Goal: Complete application form: Complete application form

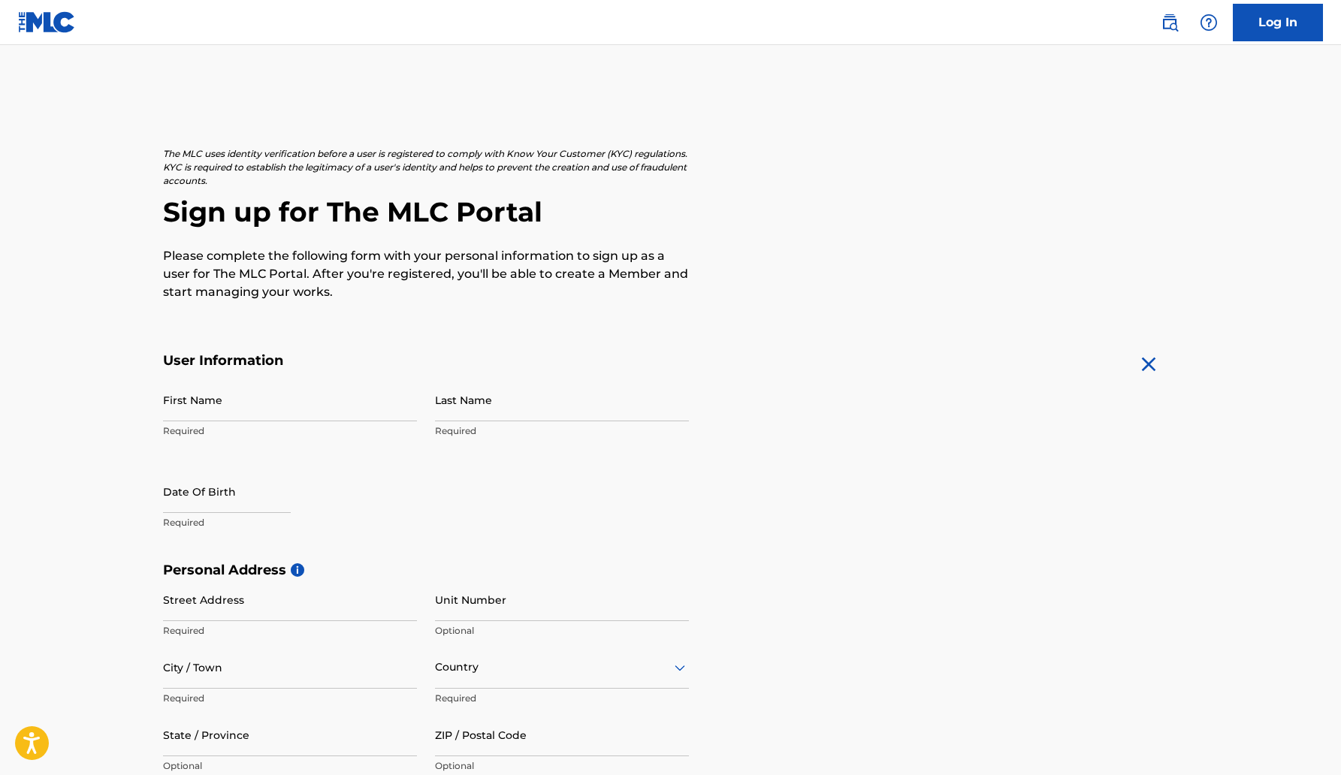
click at [184, 405] on input "First Name" at bounding box center [290, 400] width 254 height 43
type input "[GEOGRAPHIC_DATA]"
type input "[PERSON_NAME]"
type input "4 Sugar Plum ct"
type input "Apt K"
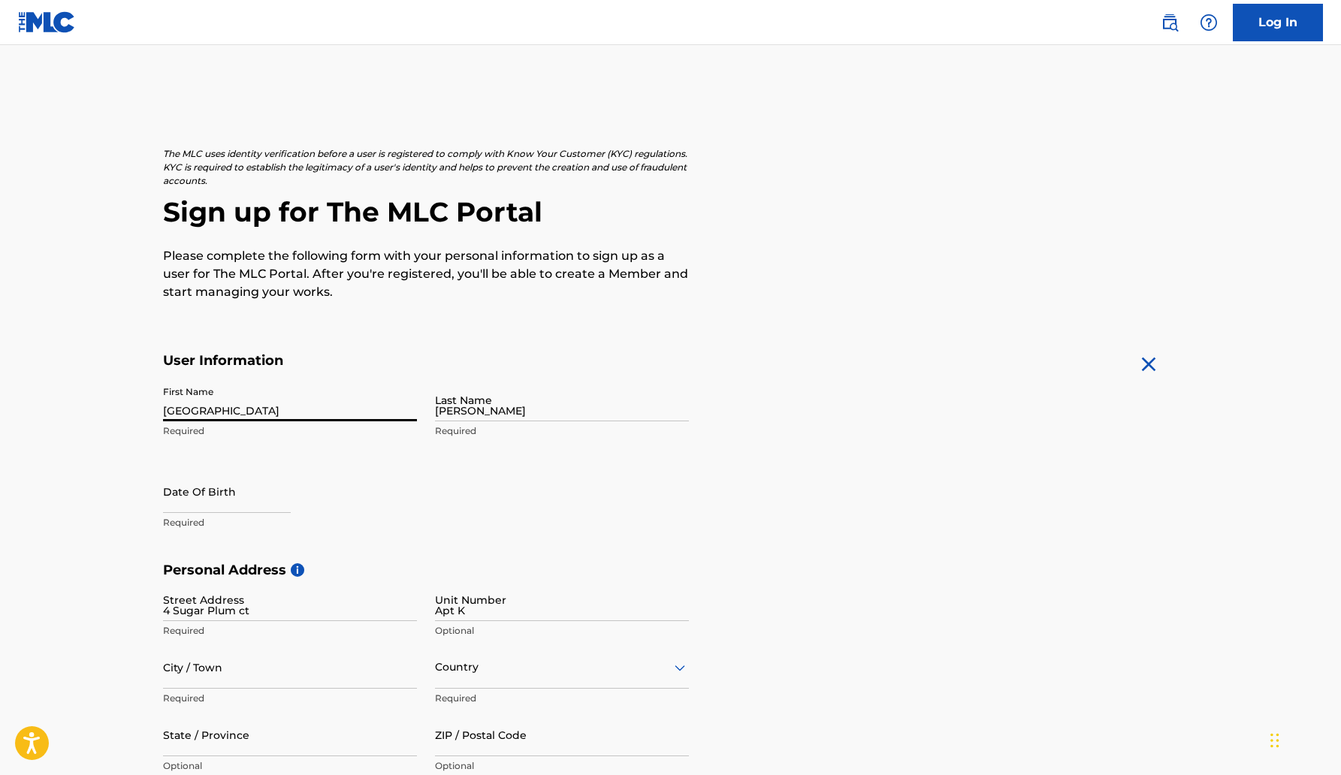
type input "[GEOGRAPHIC_DATA]"
type input "[US_STATE]"
type input "21030"
type input "1"
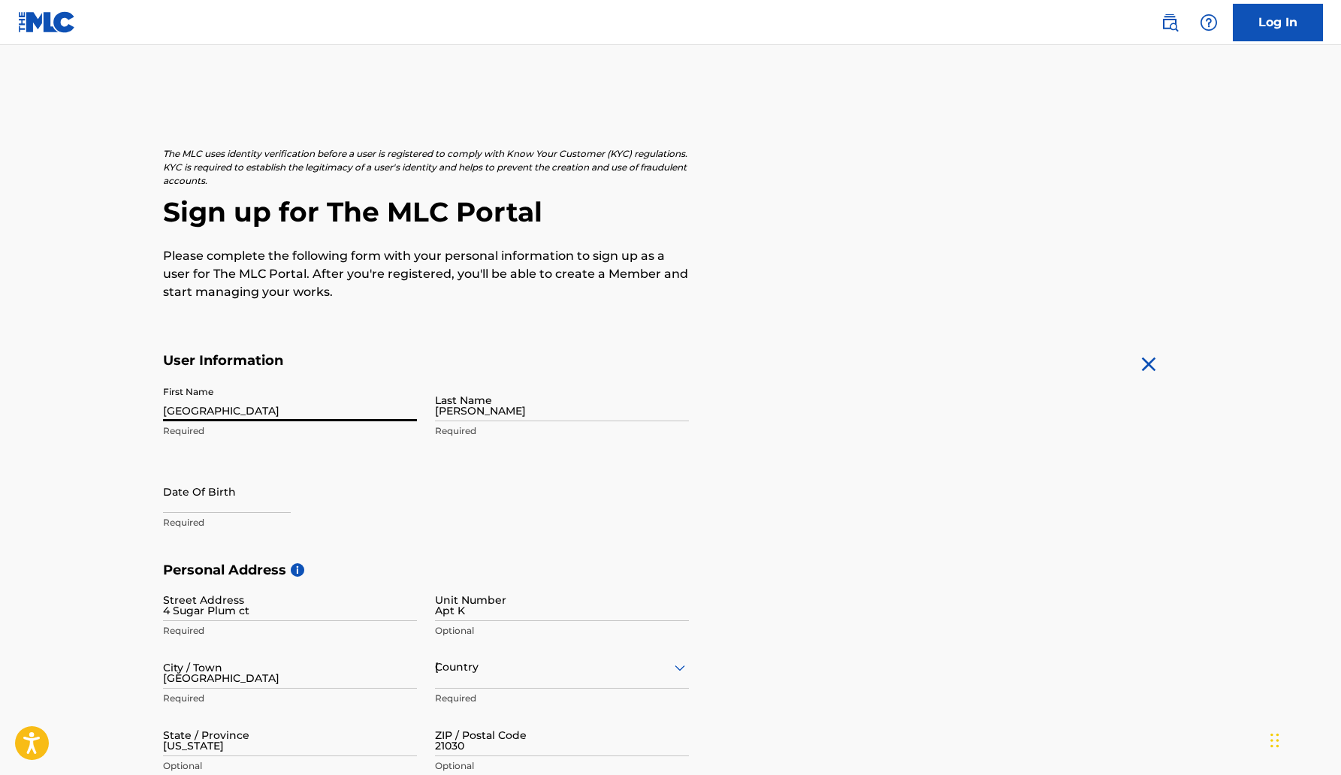
type input "443"
type input "3147564"
type input "[EMAIL_ADDRESS][DOMAIN_NAME]"
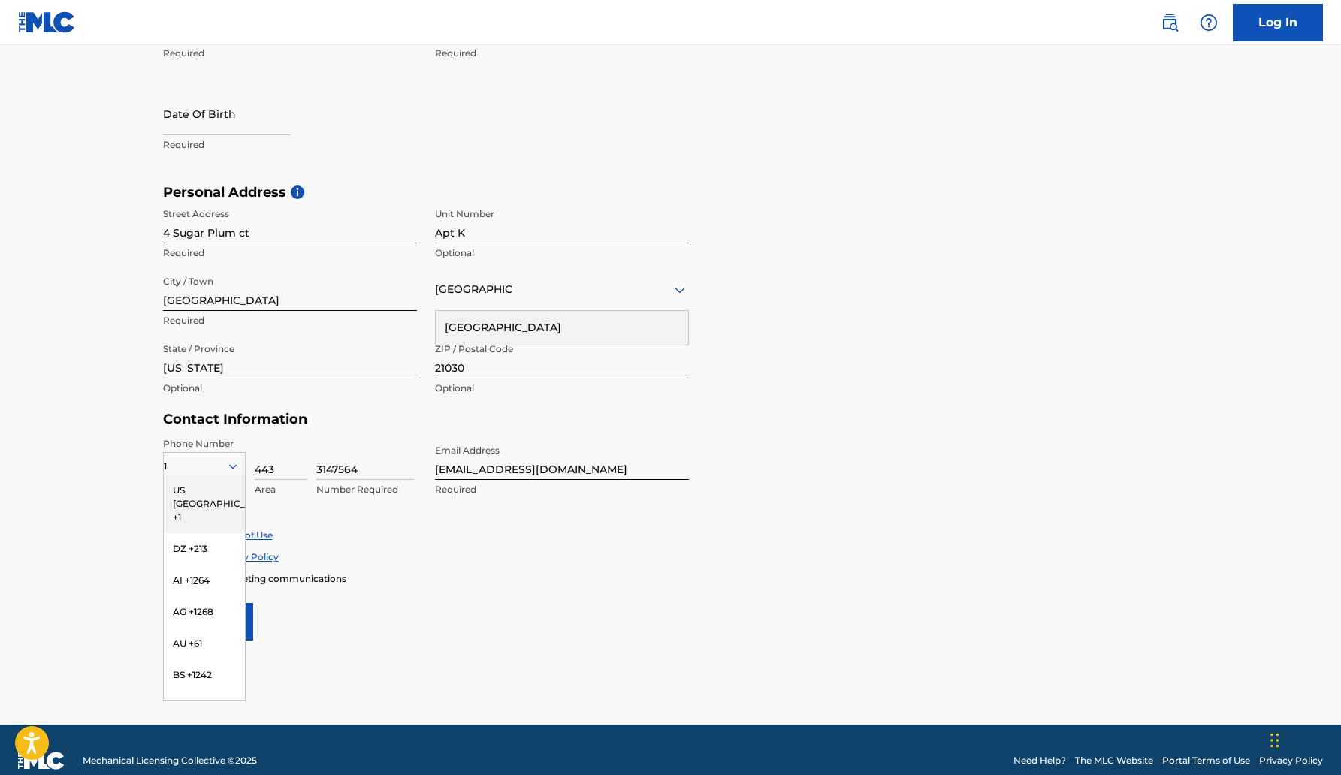
click at [405, 609] on form "User Information First Name London Required Last Name Blackwood Required Date O…" at bounding box center [671, 307] width 1016 height 667
click at [216, 489] on div "US, [GEOGRAPHIC_DATA] +1" at bounding box center [204, 504] width 81 height 59
click at [218, 616] on input "Sign up" at bounding box center [208, 622] width 90 height 38
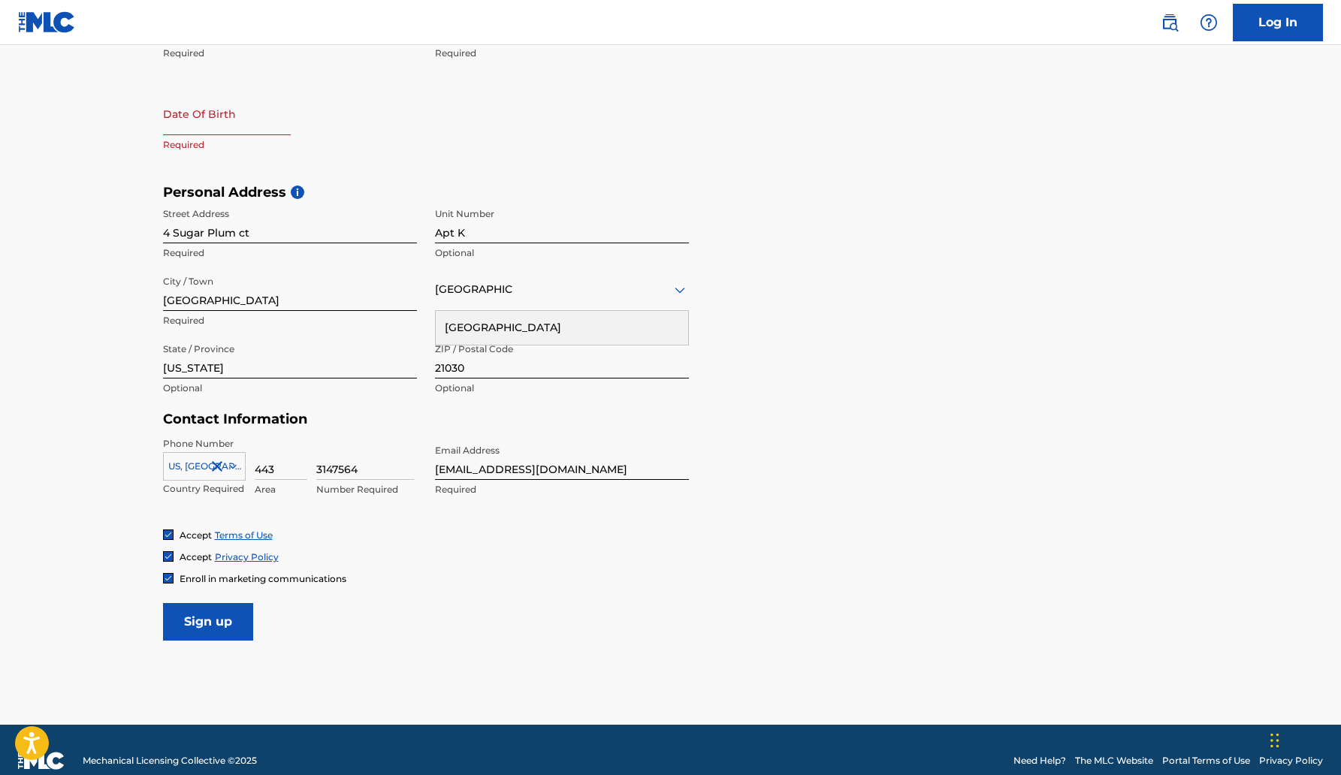
click at [206, 120] on input "text" at bounding box center [227, 113] width 128 height 43
select select "8"
select select "2025"
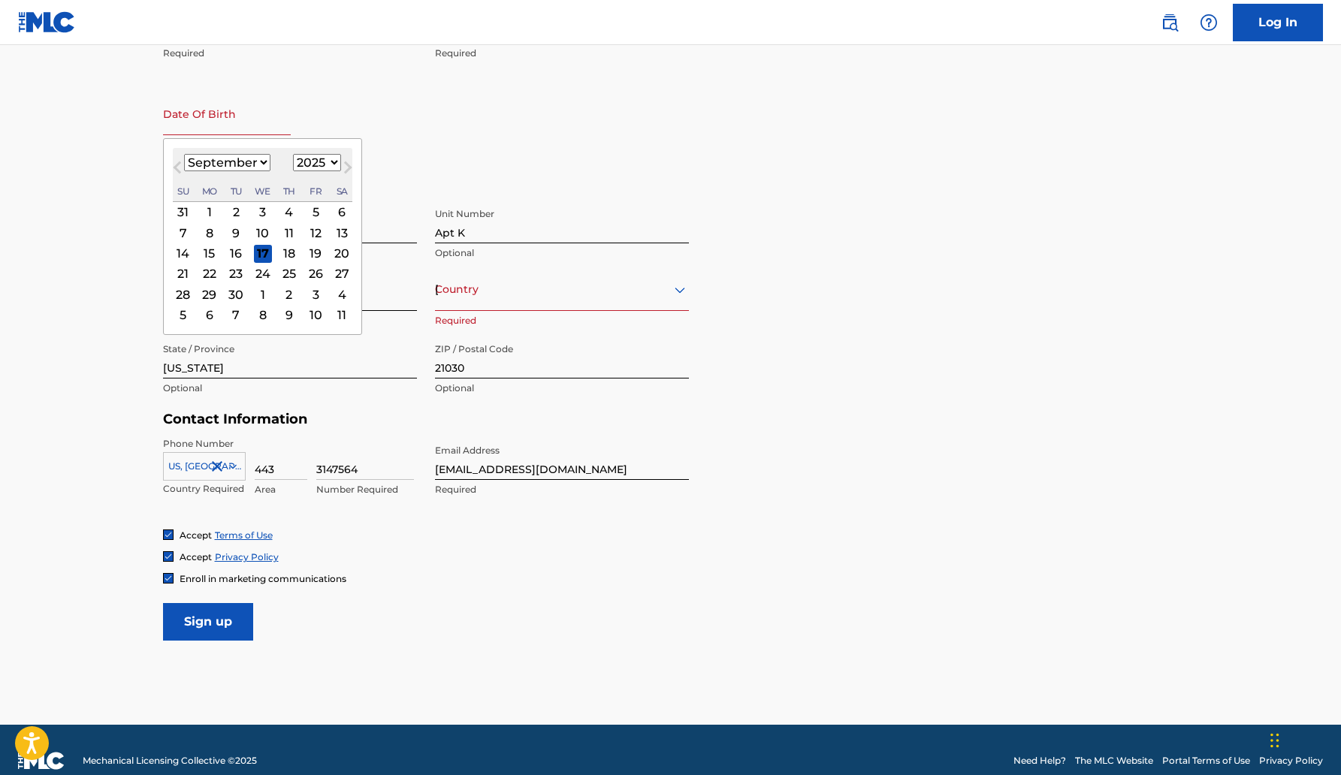
click at [246, 156] on select "January February March April May June July August September October November De…" at bounding box center [227, 162] width 86 height 17
select select "1"
click at [184, 154] on select "January February March April May June July August September October November De…" at bounding box center [227, 162] width 86 height 17
click at [341, 207] on div "1" at bounding box center [342, 212] width 18 height 18
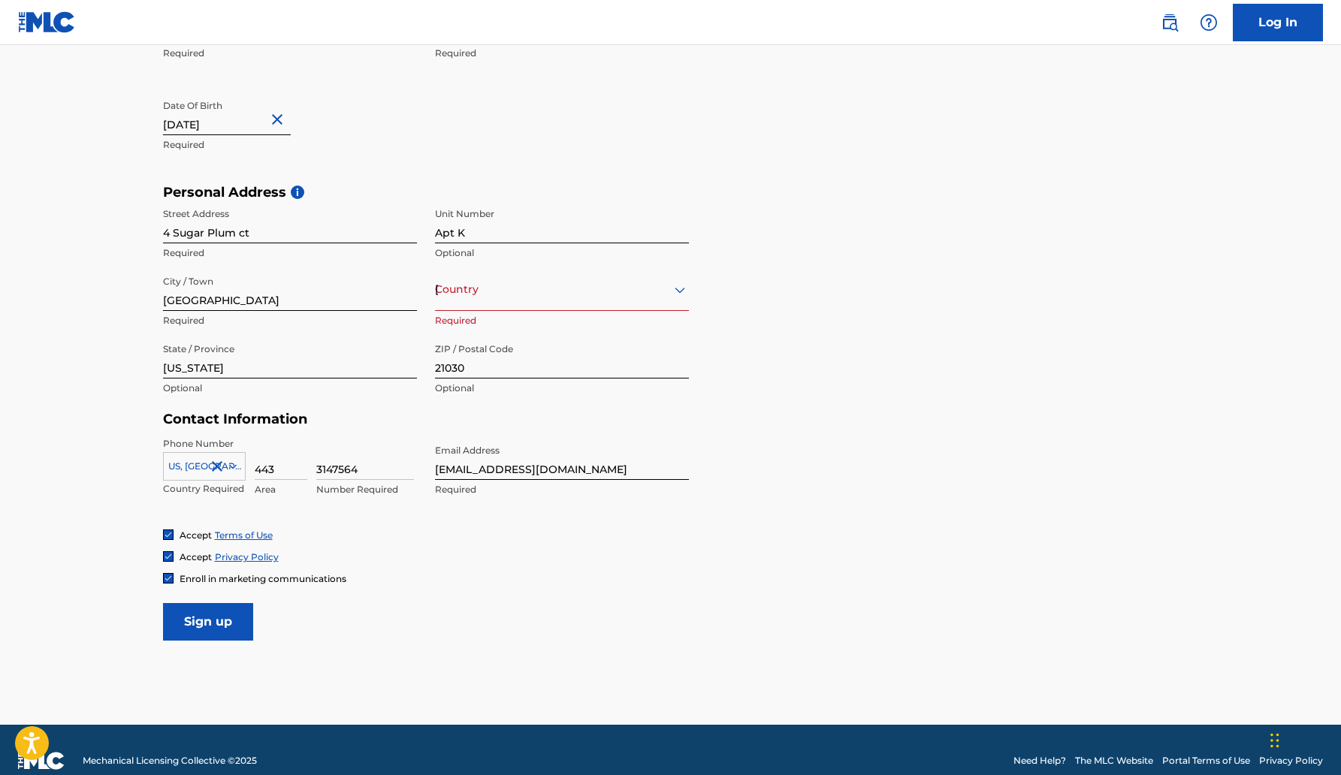
type input "February 1 2001"
click at [497, 293] on div "[GEOGRAPHIC_DATA]" at bounding box center [562, 289] width 254 height 19
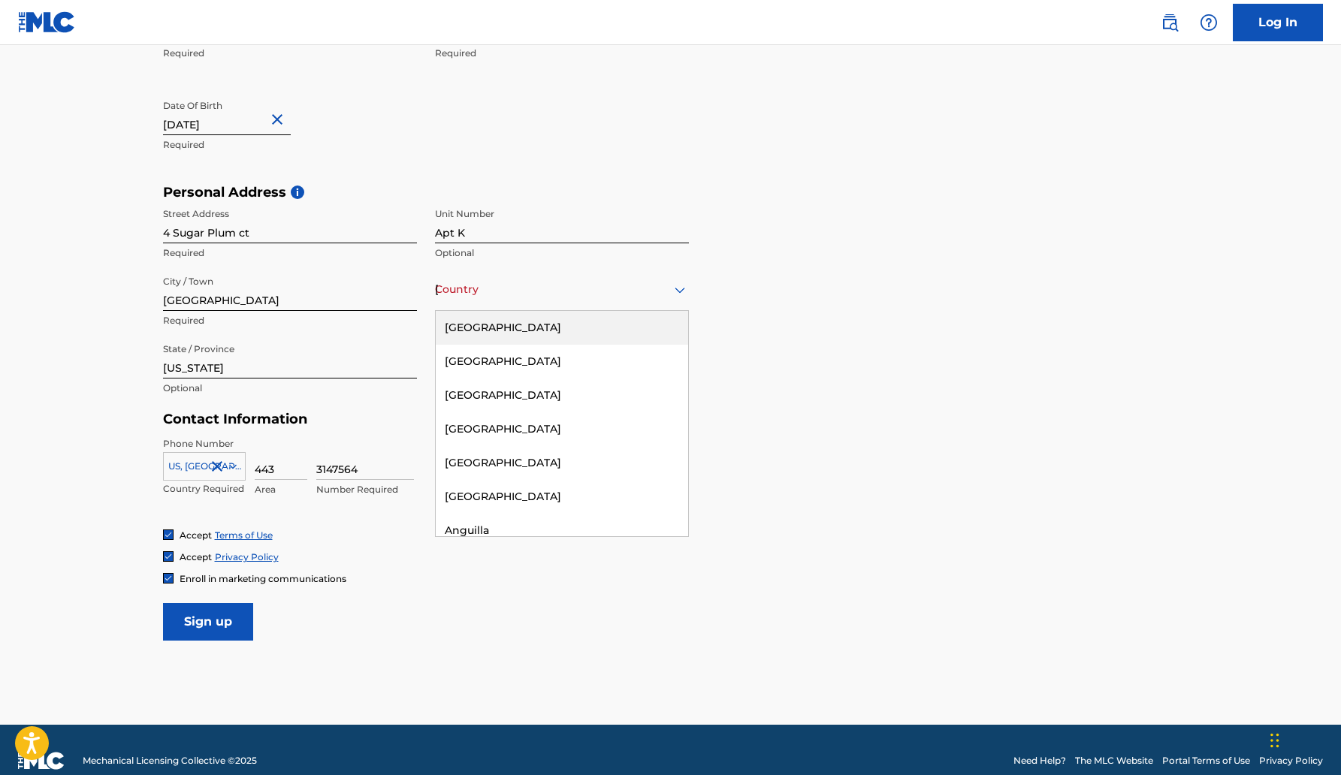
click at [493, 324] on div "[GEOGRAPHIC_DATA]" at bounding box center [562, 328] width 252 height 34
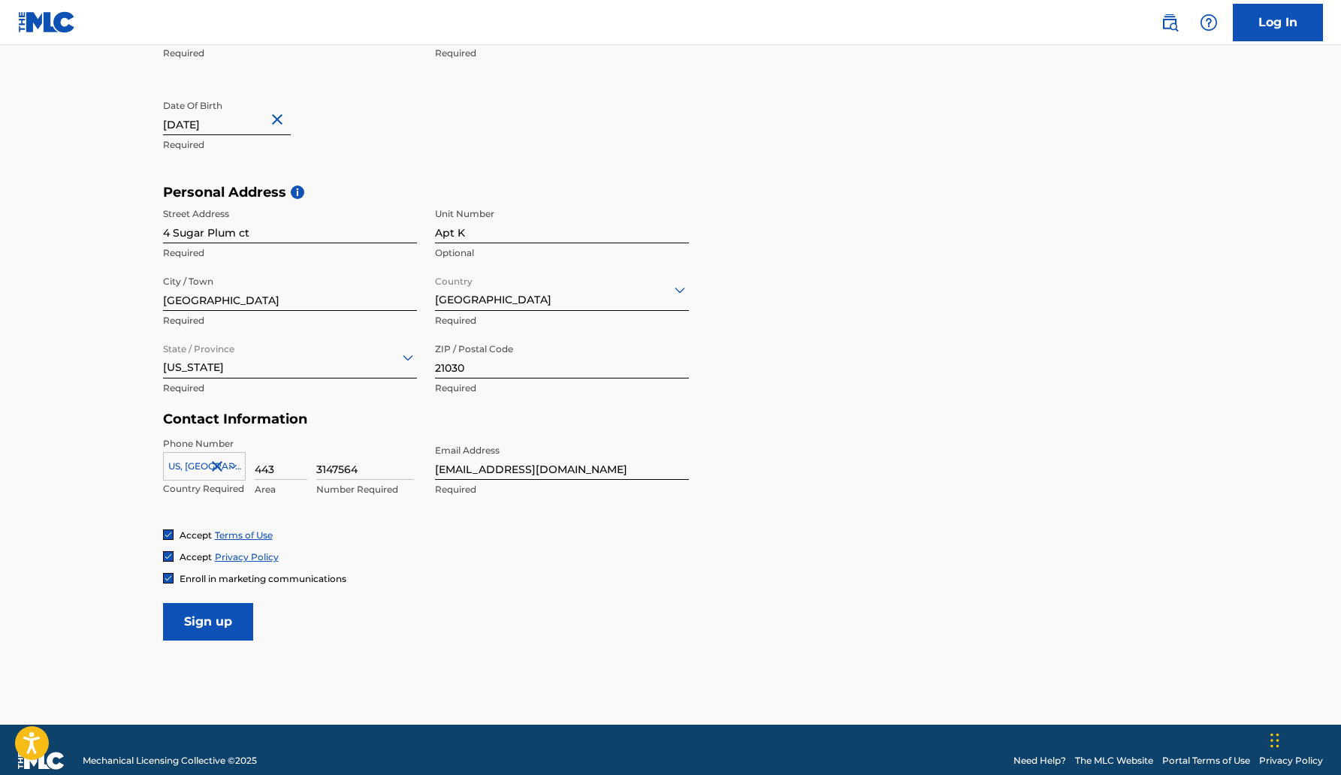
click at [194, 611] on input "Sign up" at bounding box center [208, 622] width 90 height 38
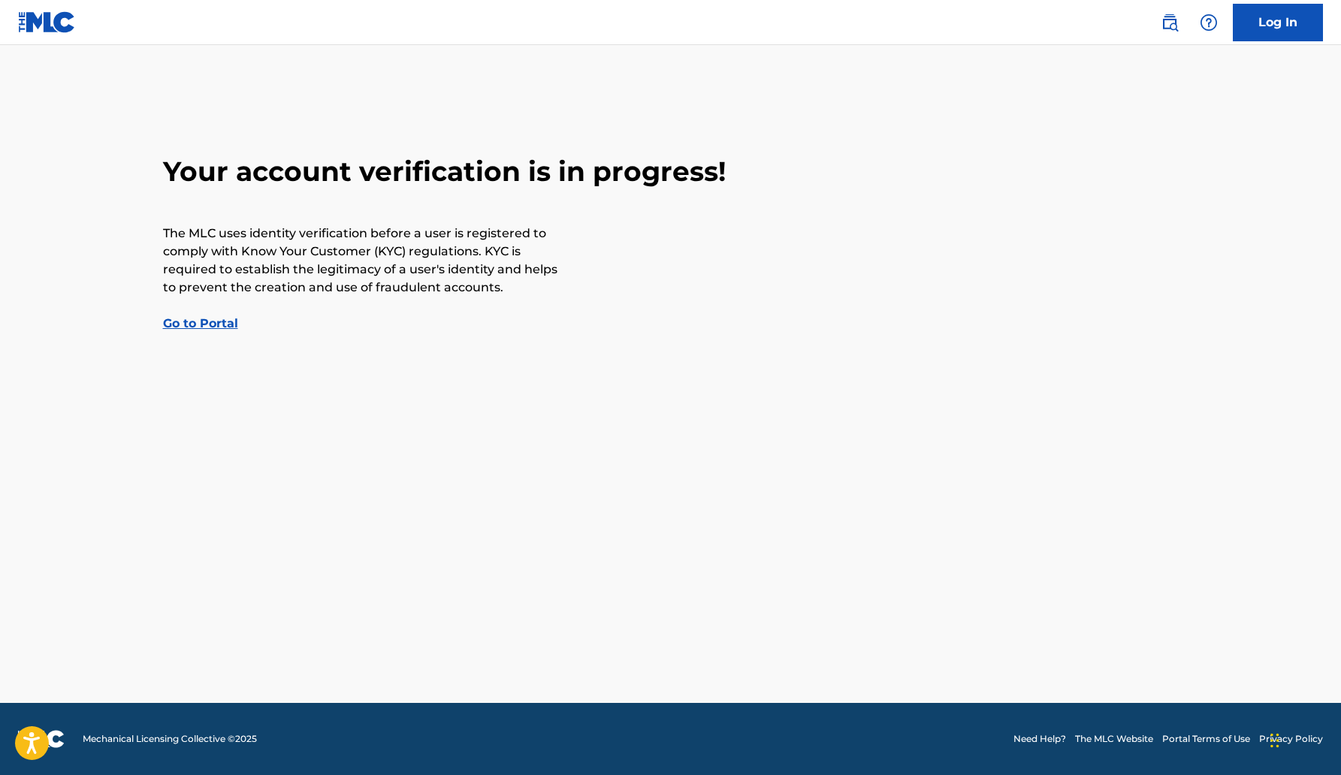
click at [208, 320] on link "Go to Portal" at bounding box center [200, 323] width 75 height 14
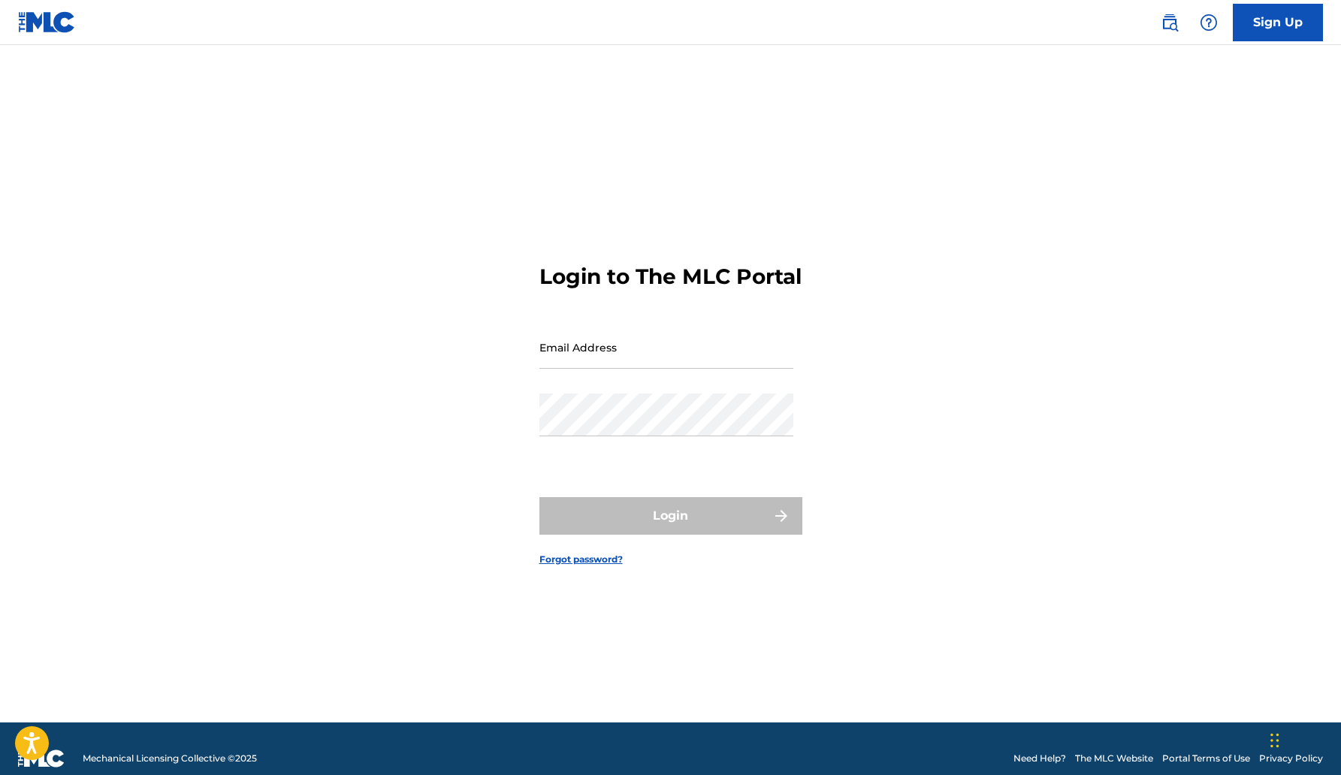
click at [1290, 31] on link "Sign Up" at bounding box center [1278, 23] width 90 height 38
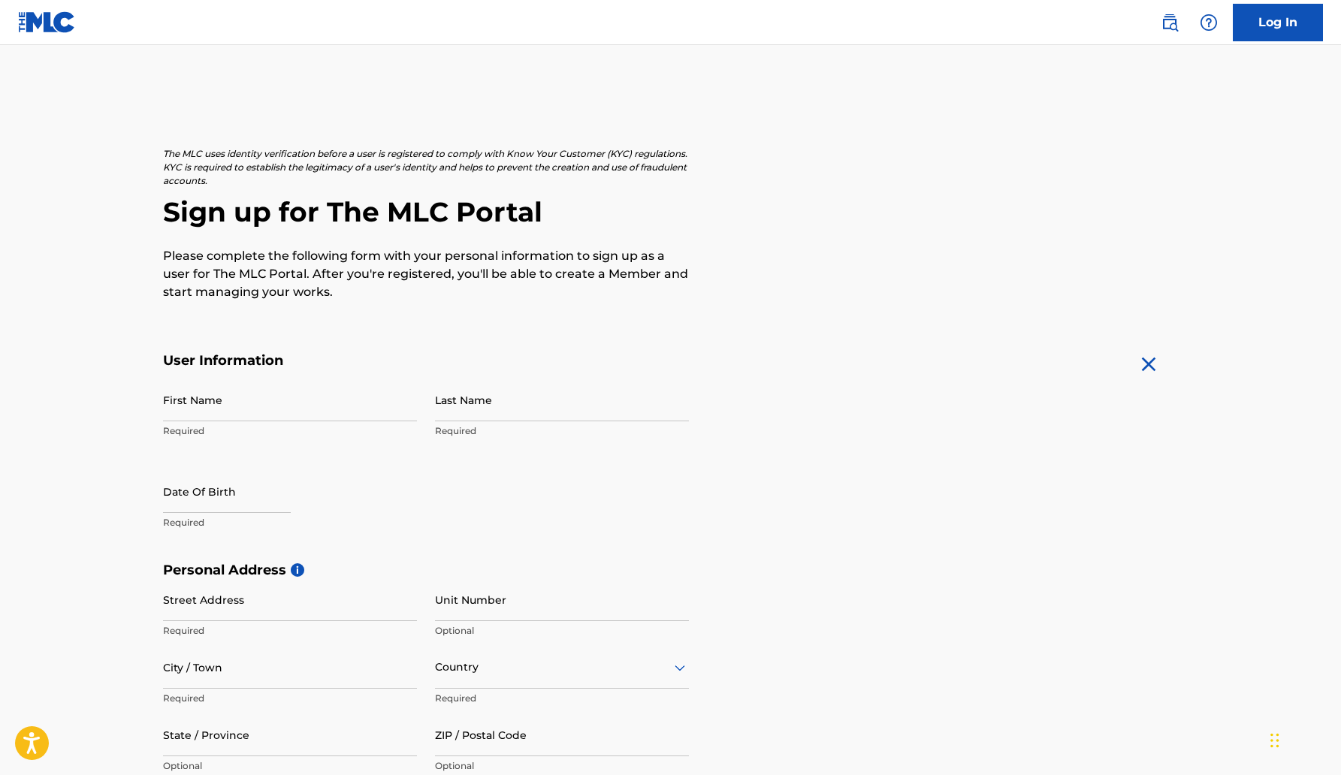
click at [1282, 17] on link "Log In" at bounding box center [1278, 23] width 90 height 38
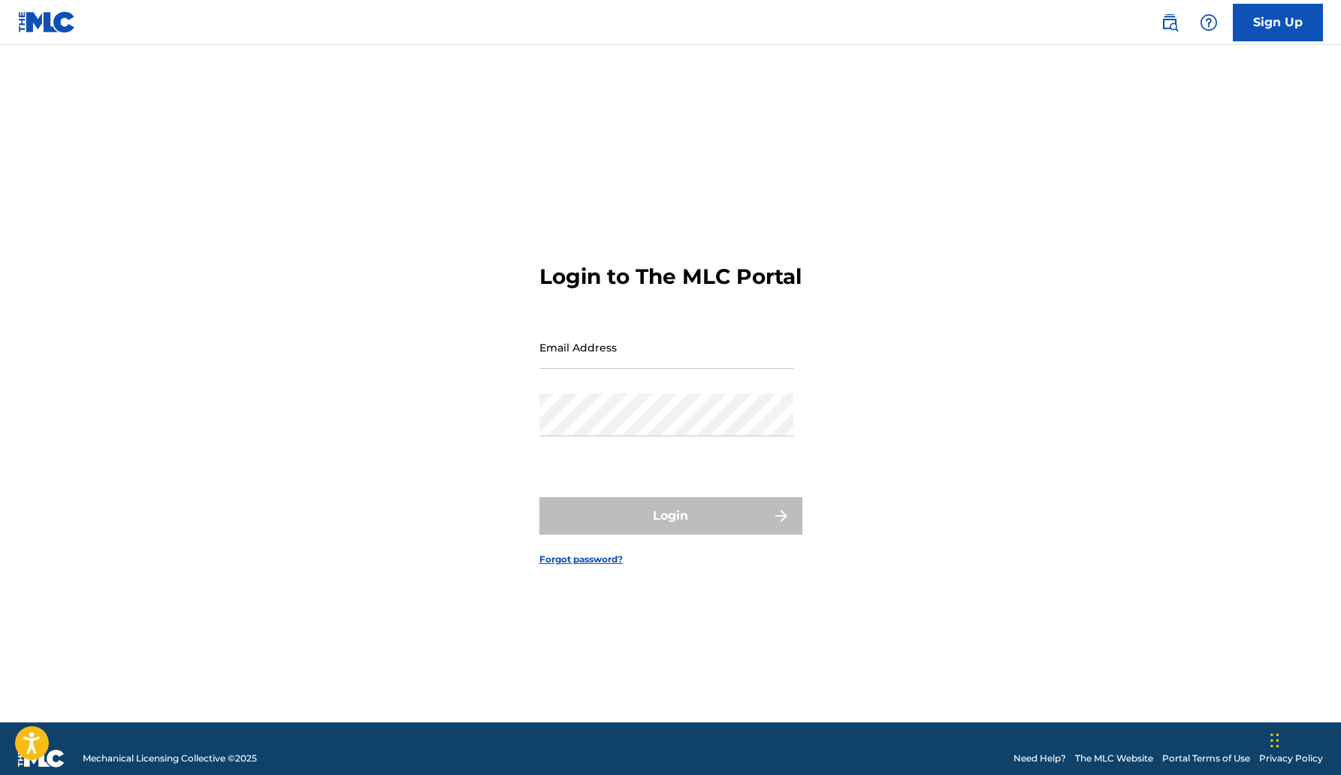
click at [640, 362] on input "Email Address" at bounding box center [667, 347] width 254 height 43
type input "[EMAIL_ADDRESS][DOMAIN_NAME]"
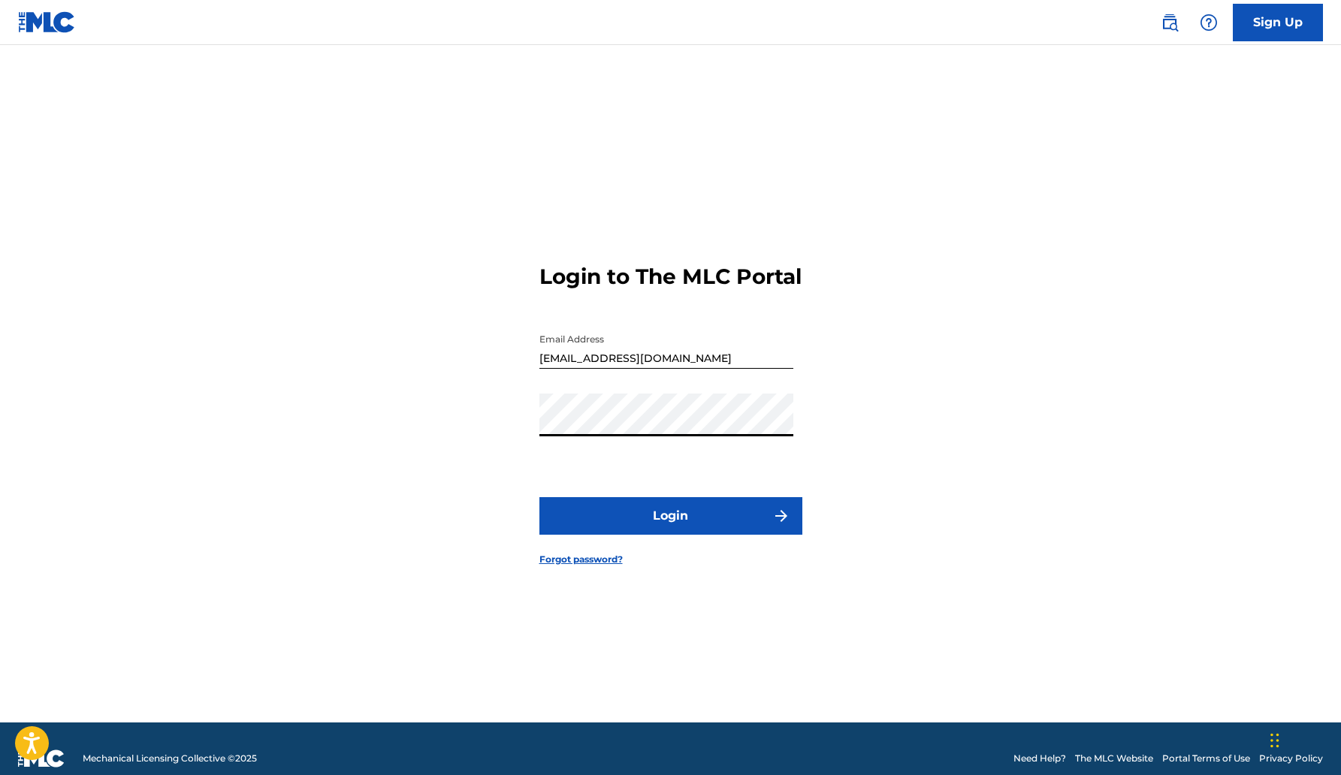
click at [540, 497] on button "Login" at bounding box center [671, 516] width 263 height 38
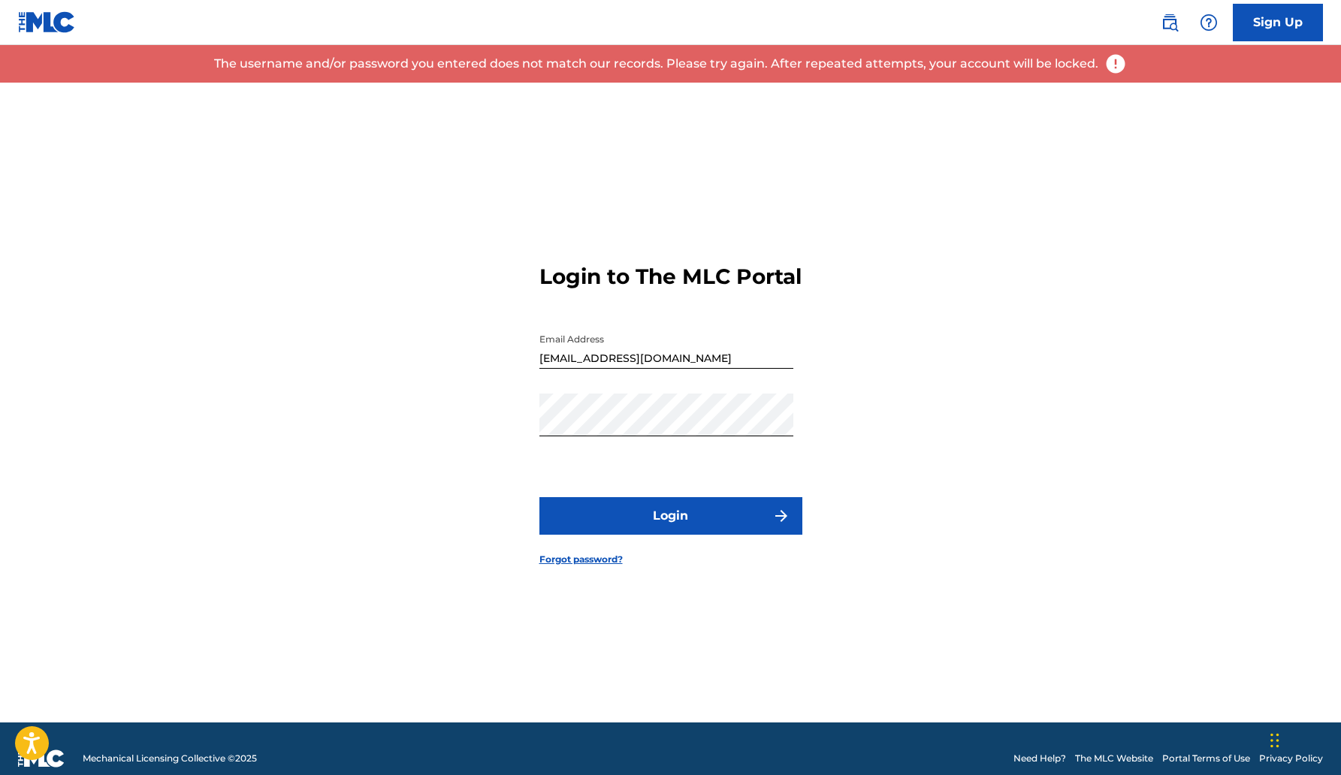
click at [1280, 12] on link "Sign Up" at bounding box center [1278, 23] width 90 height 38
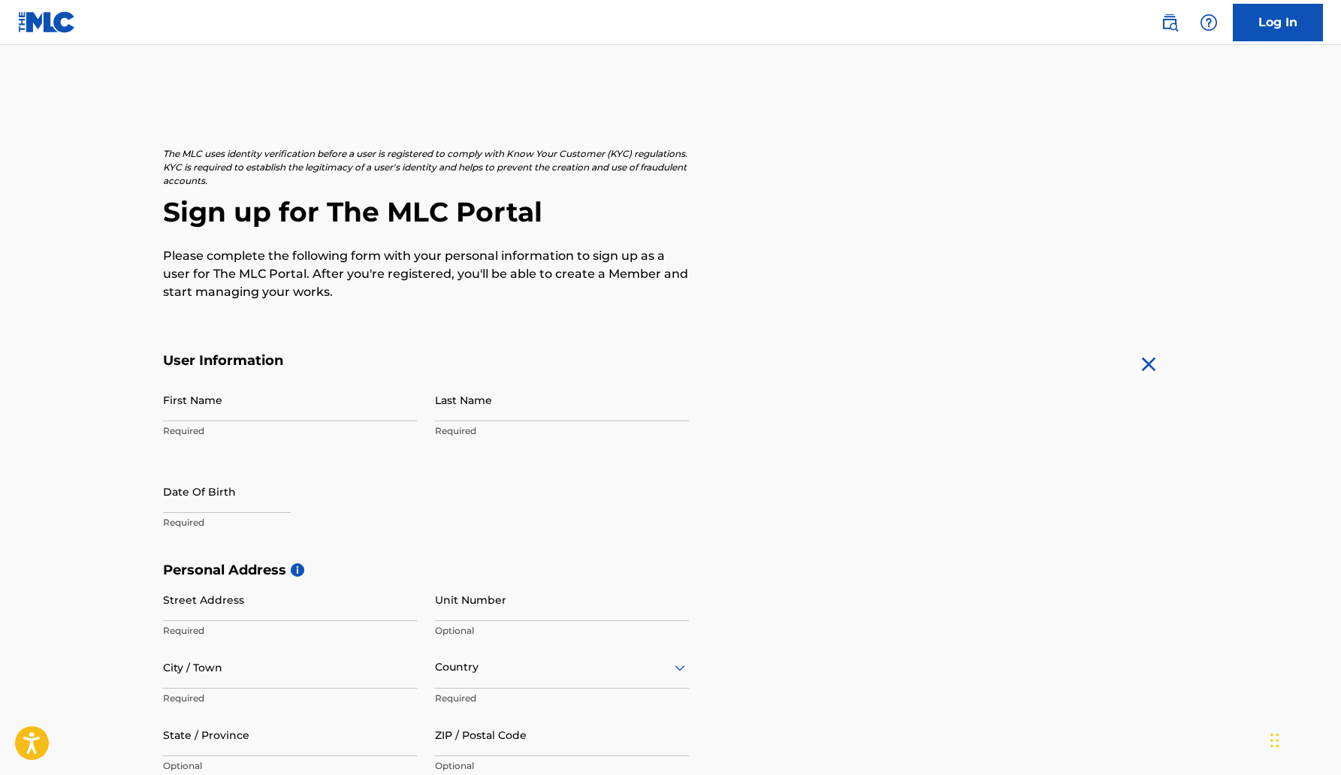
click at [1260, 17] on link "Log In" at bounding box center [1278, 23] width 90 height 38
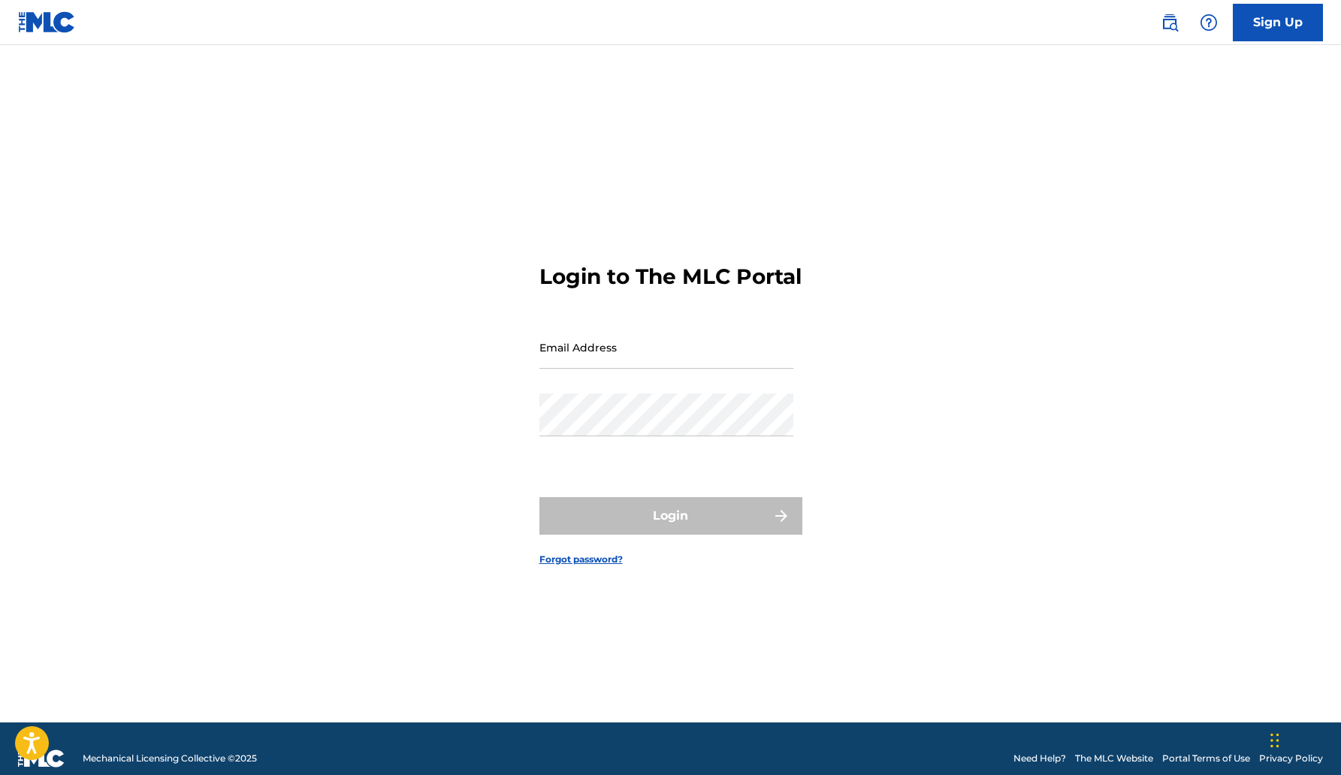
click at [1091, 445] on div "Login to The MLC Portal Email Address Password Login Forgot password?" at bounding box center [671, 403] width 1052 height 640
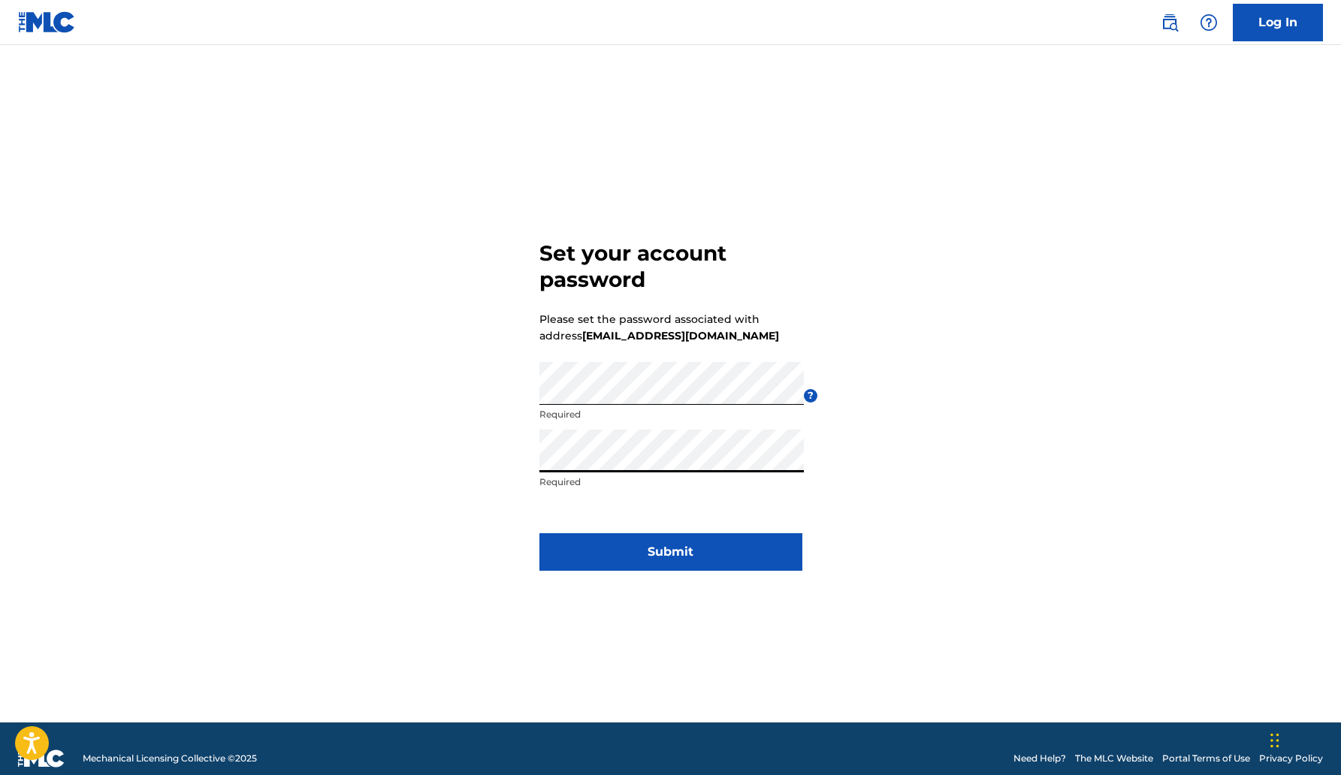
click at [617, 548] on button "Submit" at bounding box center [671, 553] width 263 height 38
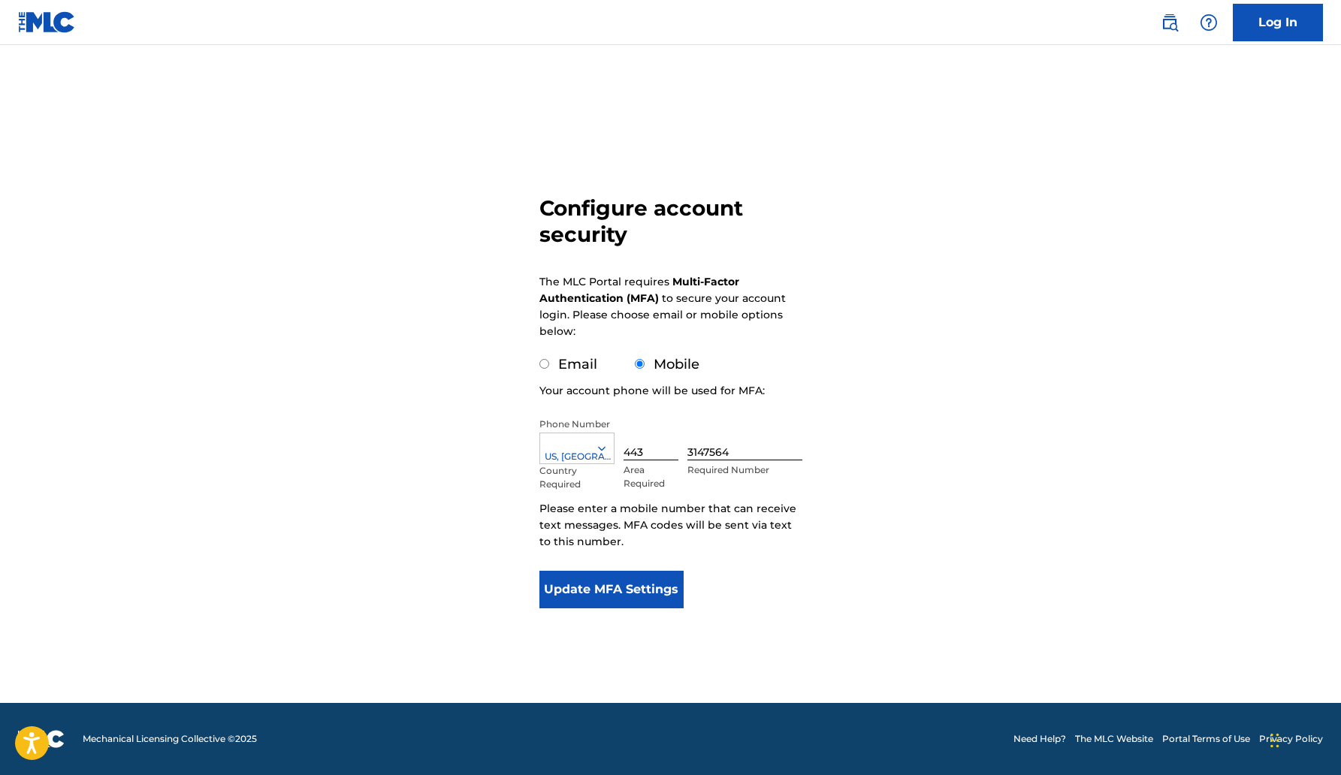
click at [612, 591] on button "Update MFA Settings" at bounding box center [612, 590] width 145 height 38
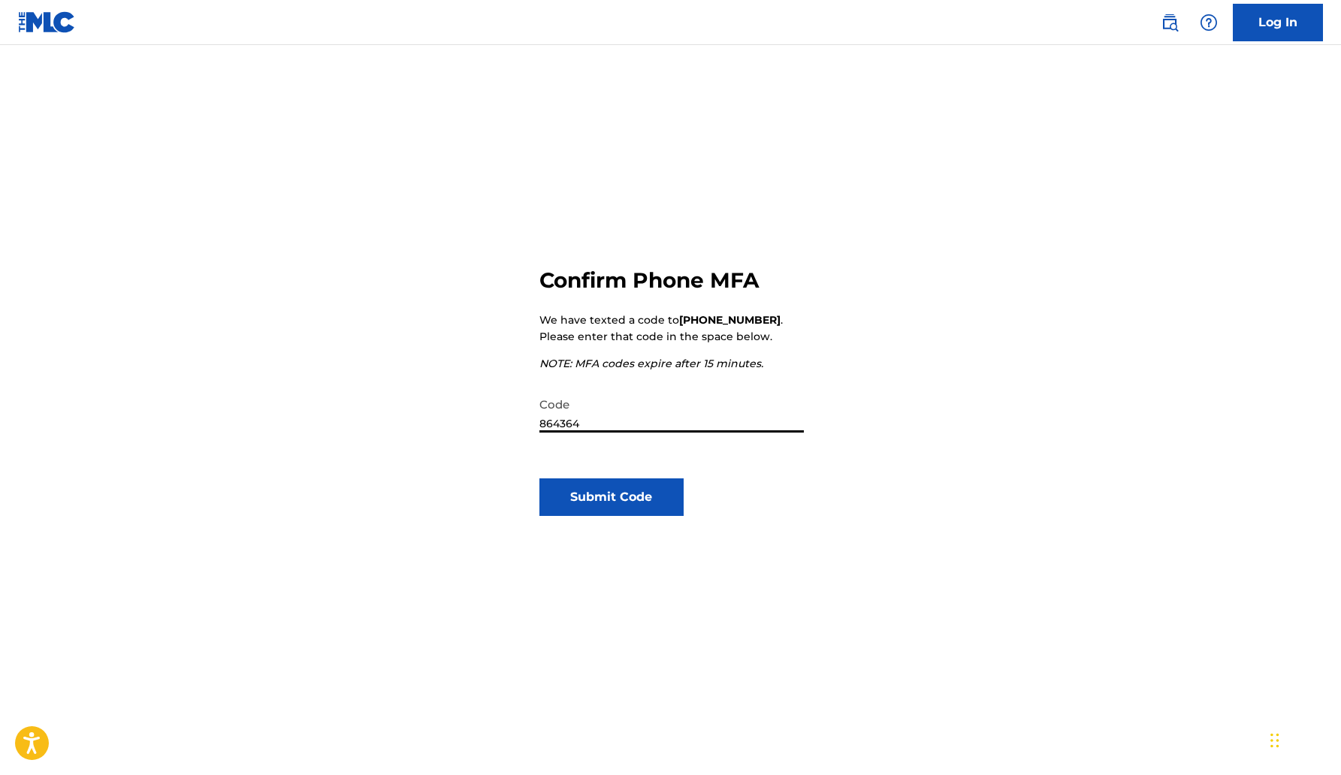
type input "864364"
click at [631, 493] on button "Submit Code" at bounding box center [612, 498] width 145 height 38
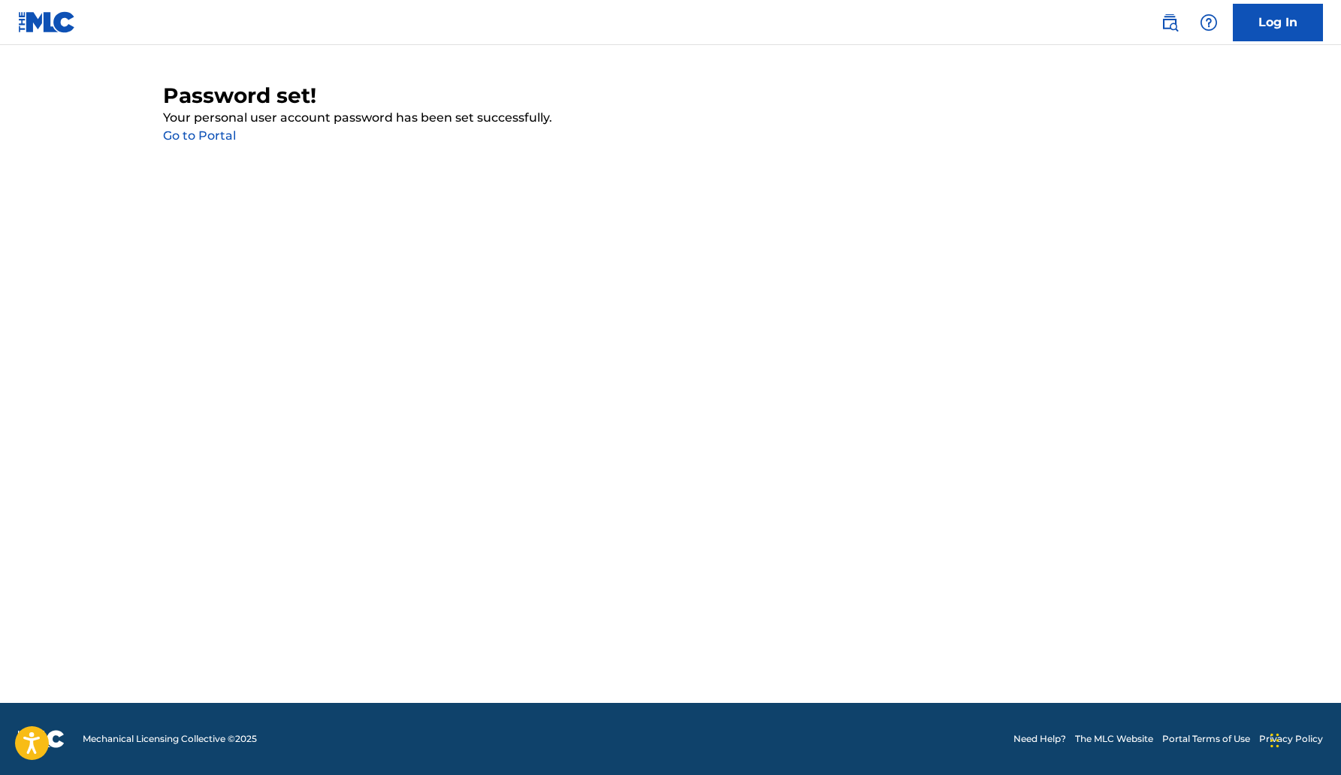
click at [189, 135] on link "Go to Portal" at bounding box center [199, 135] width 73 height 14
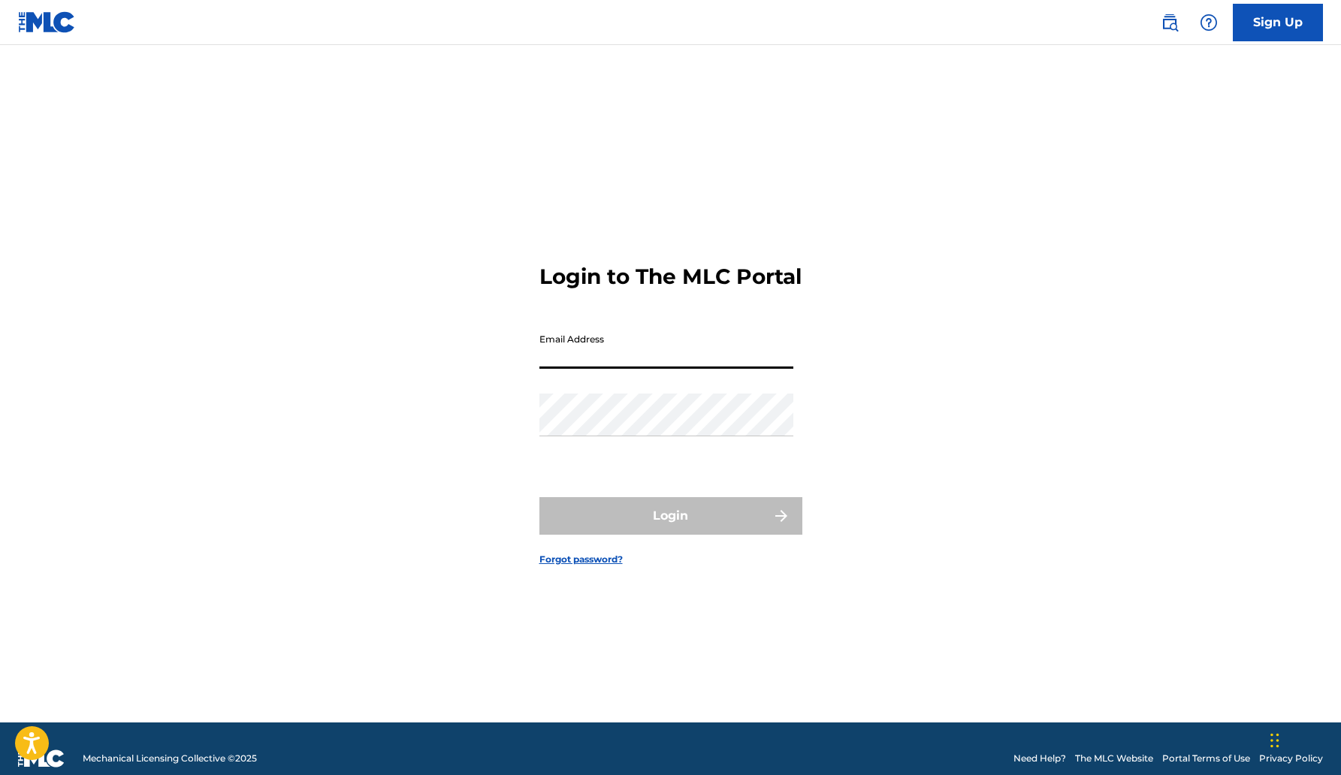
click at [639, 350] on input "Email Address" at bounding box center [667, 347] width 254 height 43
type input "[EMAIL_ADDRESS][DOMAIN_NAME]"
click at [622, 458] on div "Password" at bounding box center [667, 428] width 254 height 68
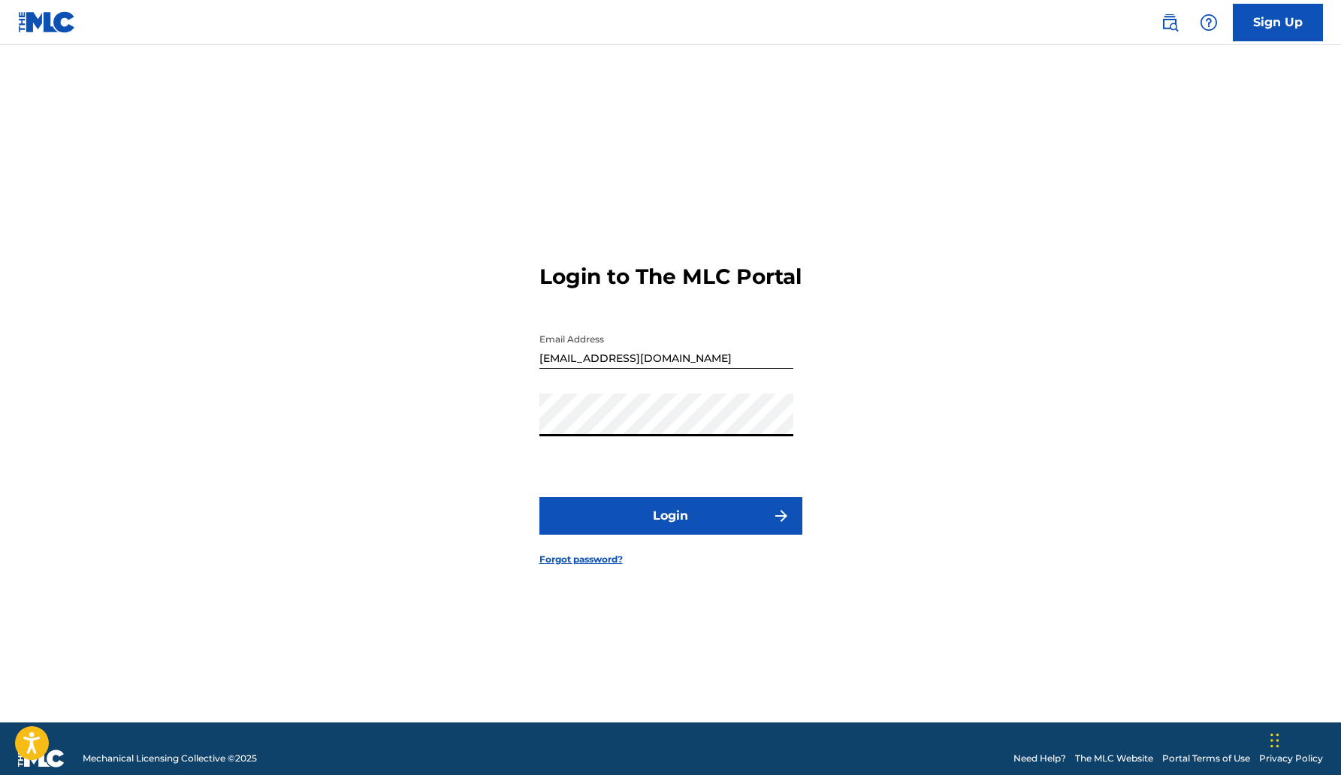
click at [540, 497] on button "Login" at bounding box center [671, 516] width 263 height 38
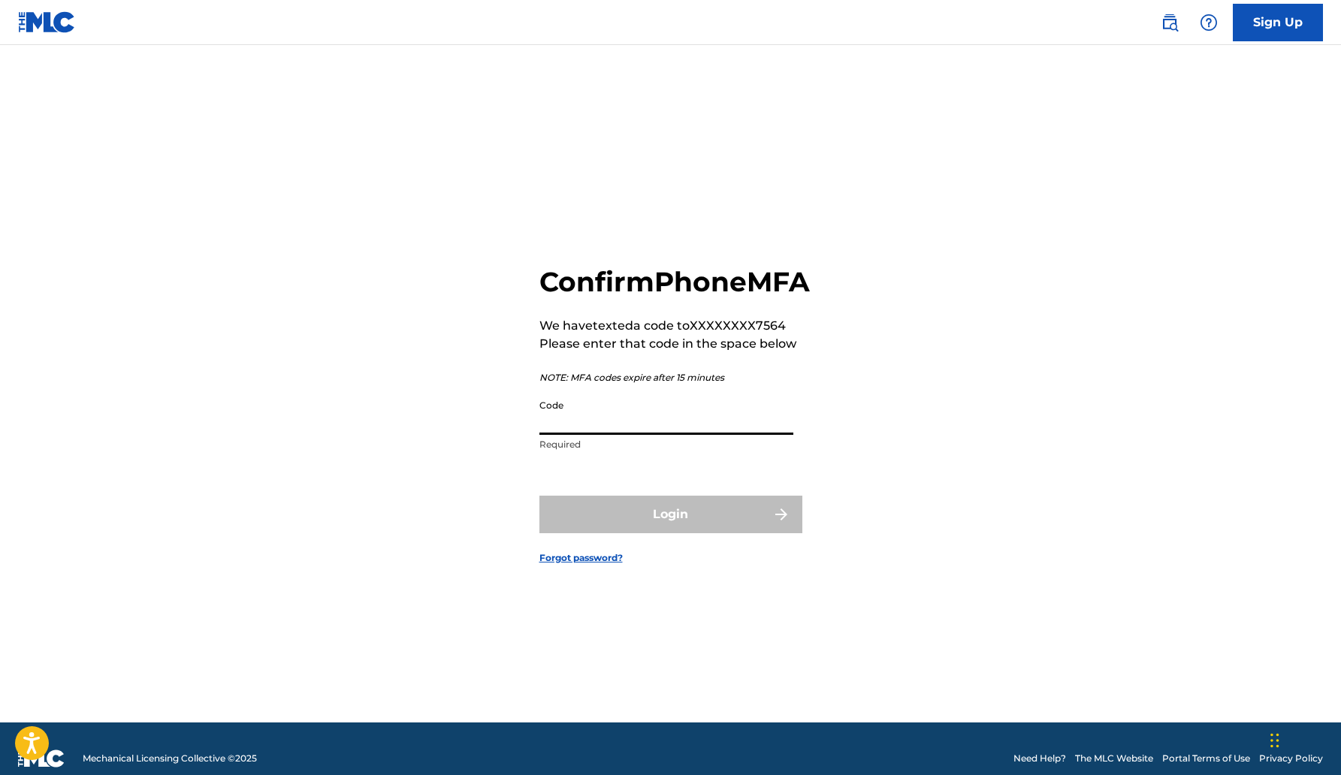
click at [671, 425] on input "Code" at bounding box center [667, 413] width 254 height 43
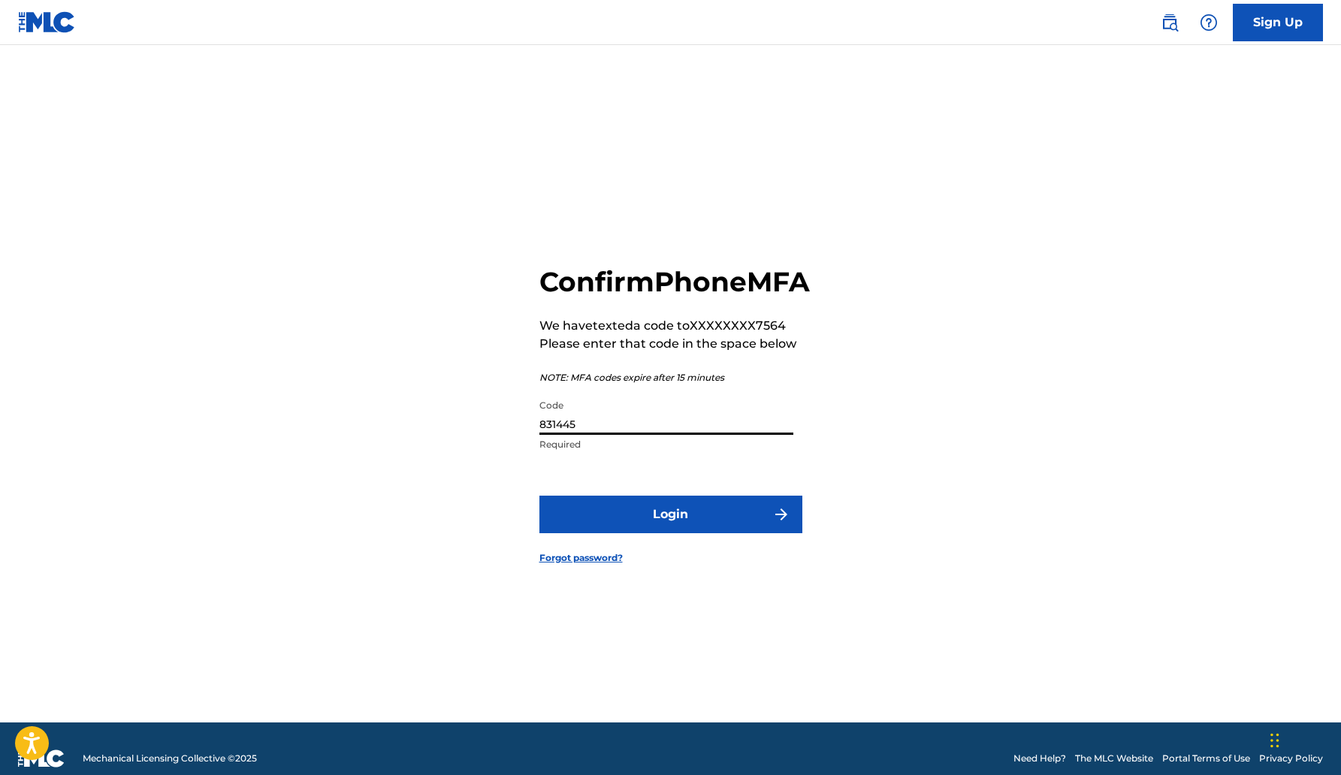
type input "831445"
click at [606, 530] on button "Login" at bounding box center [671, 515] width 263 height 38
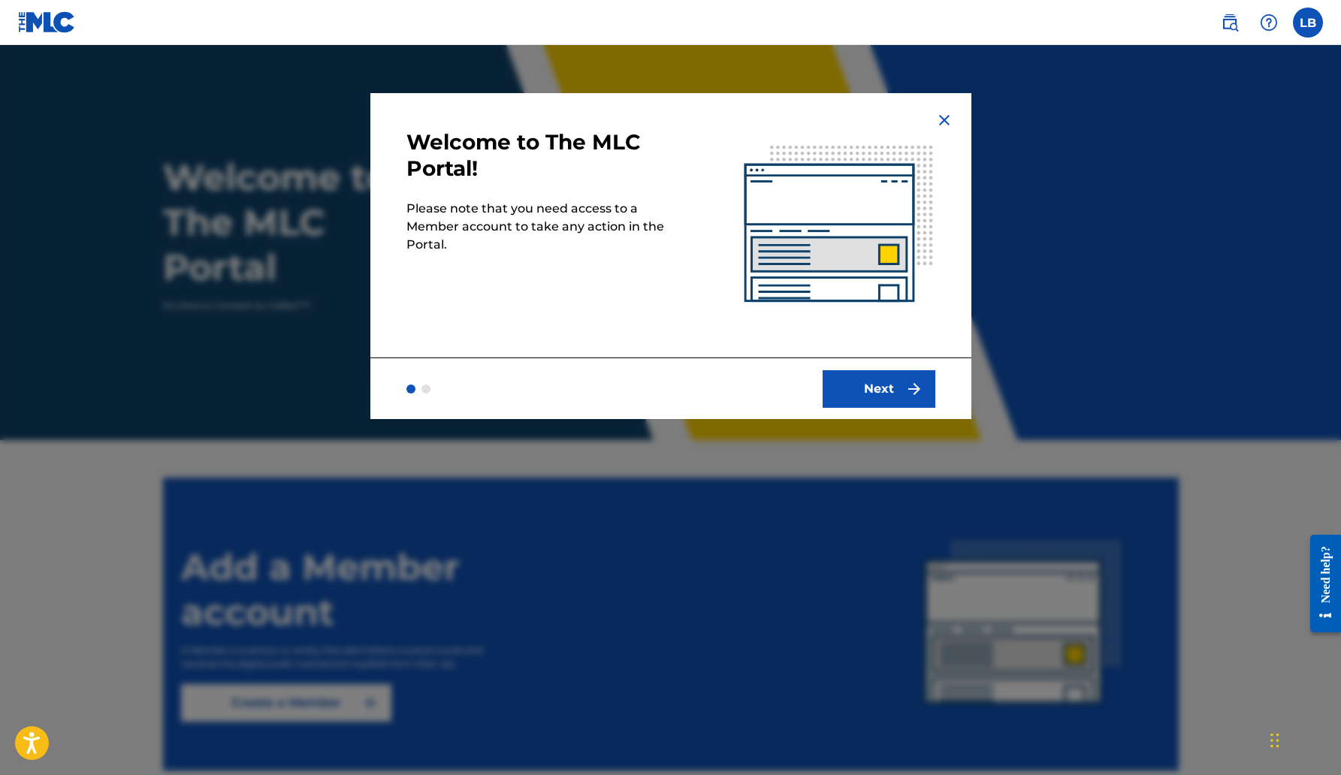
click at [882, 371] on button "Next" at bounding box center [879, 389] width 113 height 38
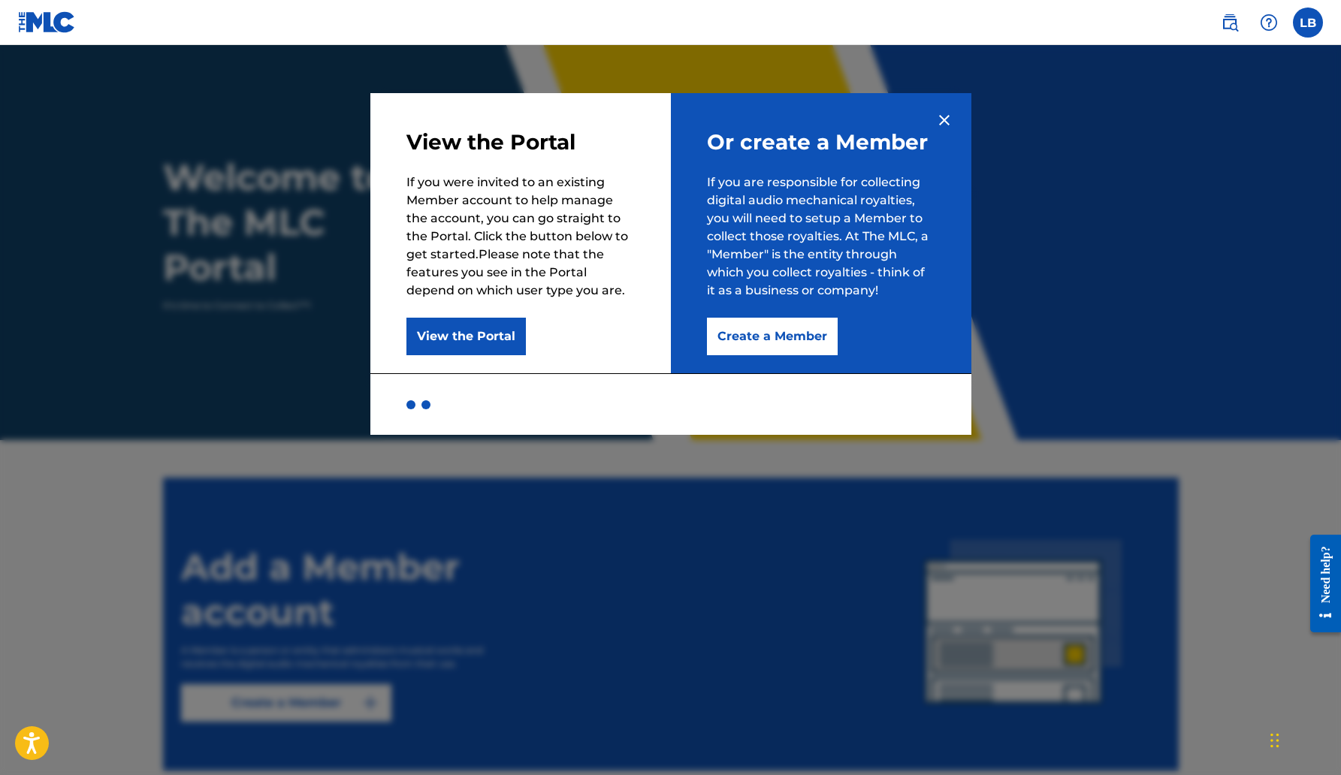
click at [791, 332] on button "Create a Member" at bounding box center [772, 337] width 131 height 38
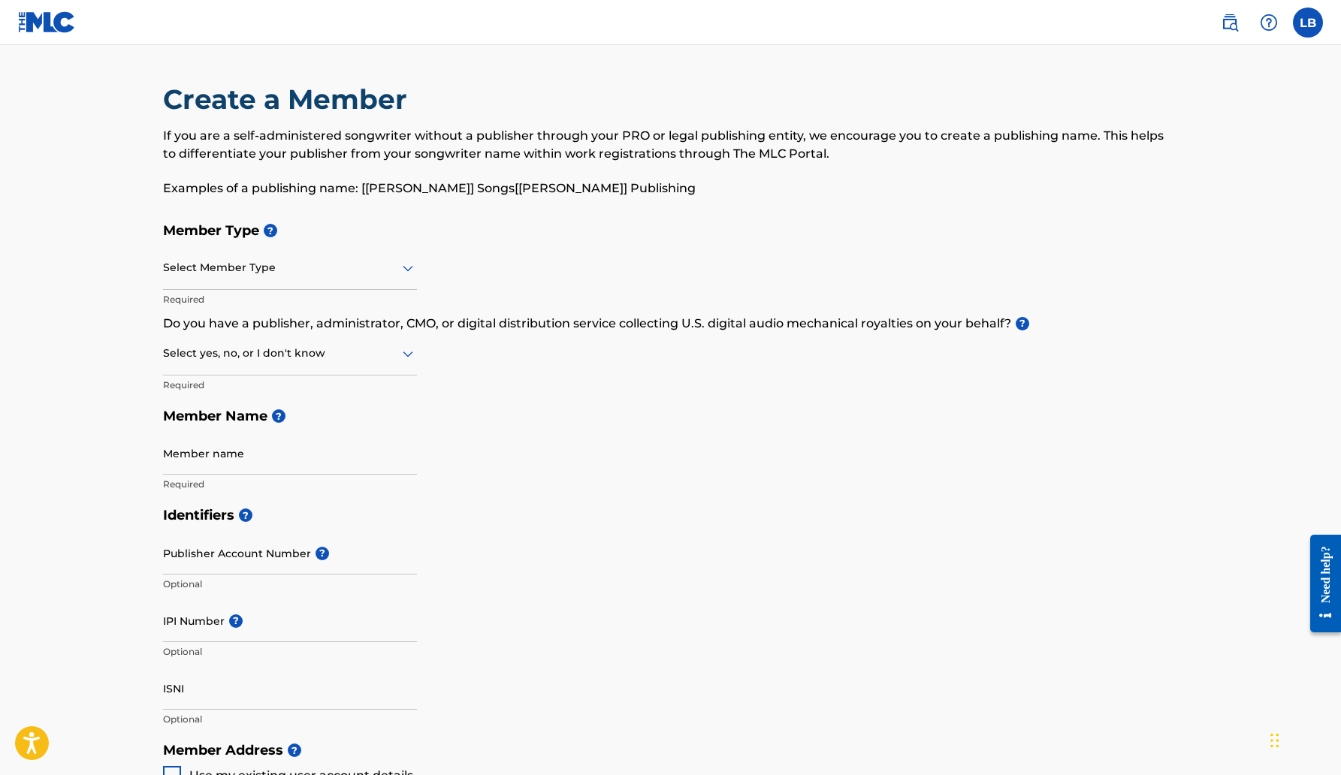
click at [243, 266] on div at bounding box center [290, 267] width 254 height 19
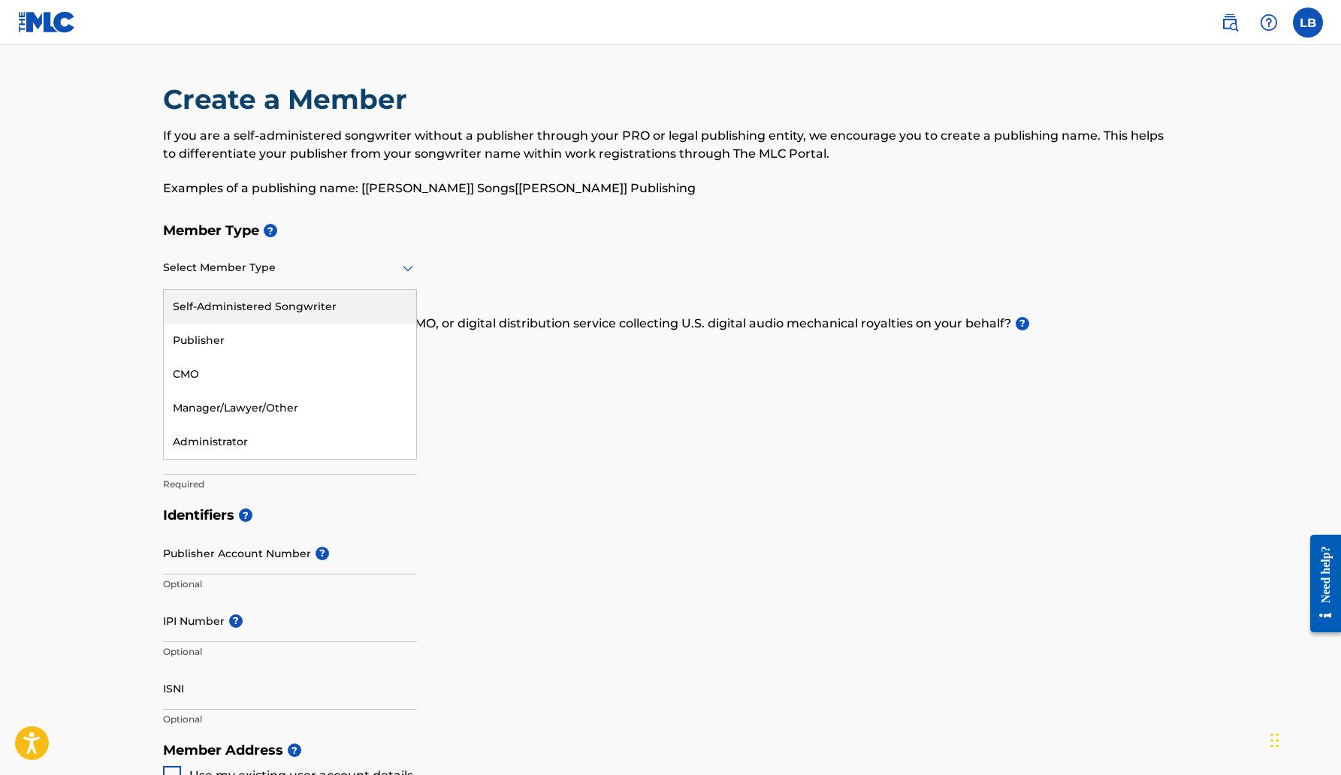
click at [242, 308] on div "Self-Administered Songwriter" at bounding box center [290, 307] width 252 height 34
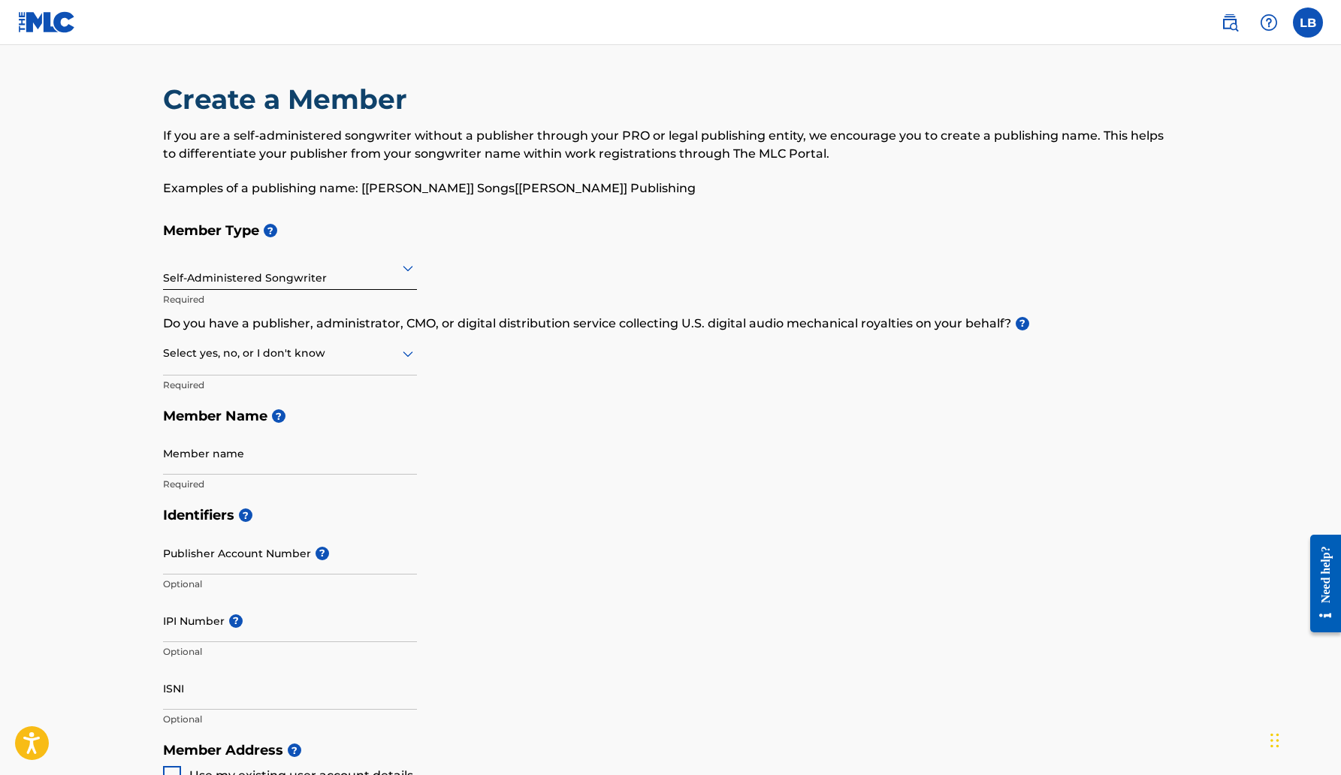
click at [234, 363] on div "Select yes, no, or I don't know" at bounding box center [290, 354] width 254 height 43
click at [337, 397] on div "Yes" at bounding box center [290, 393] width 252 height 34
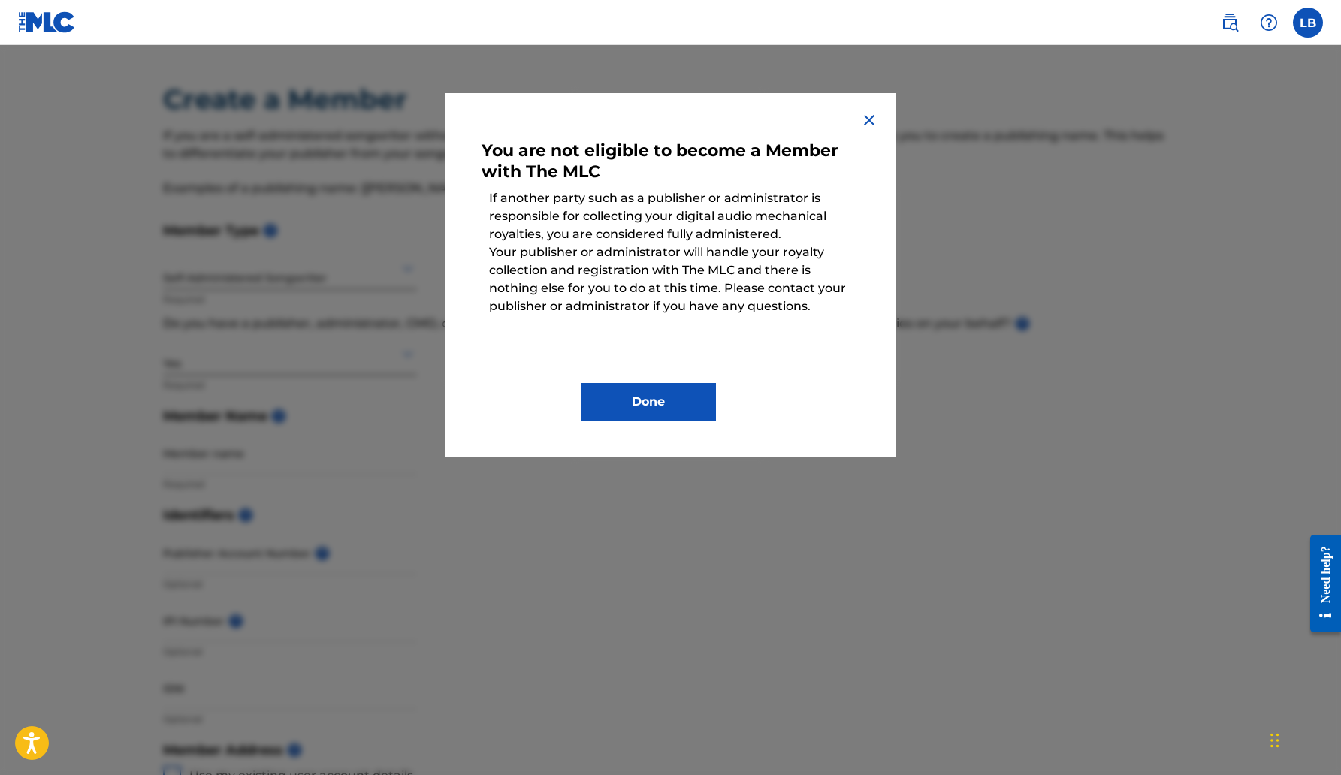
click at [871, 119] on img at bounding box center [869, 120] width 18 height 18
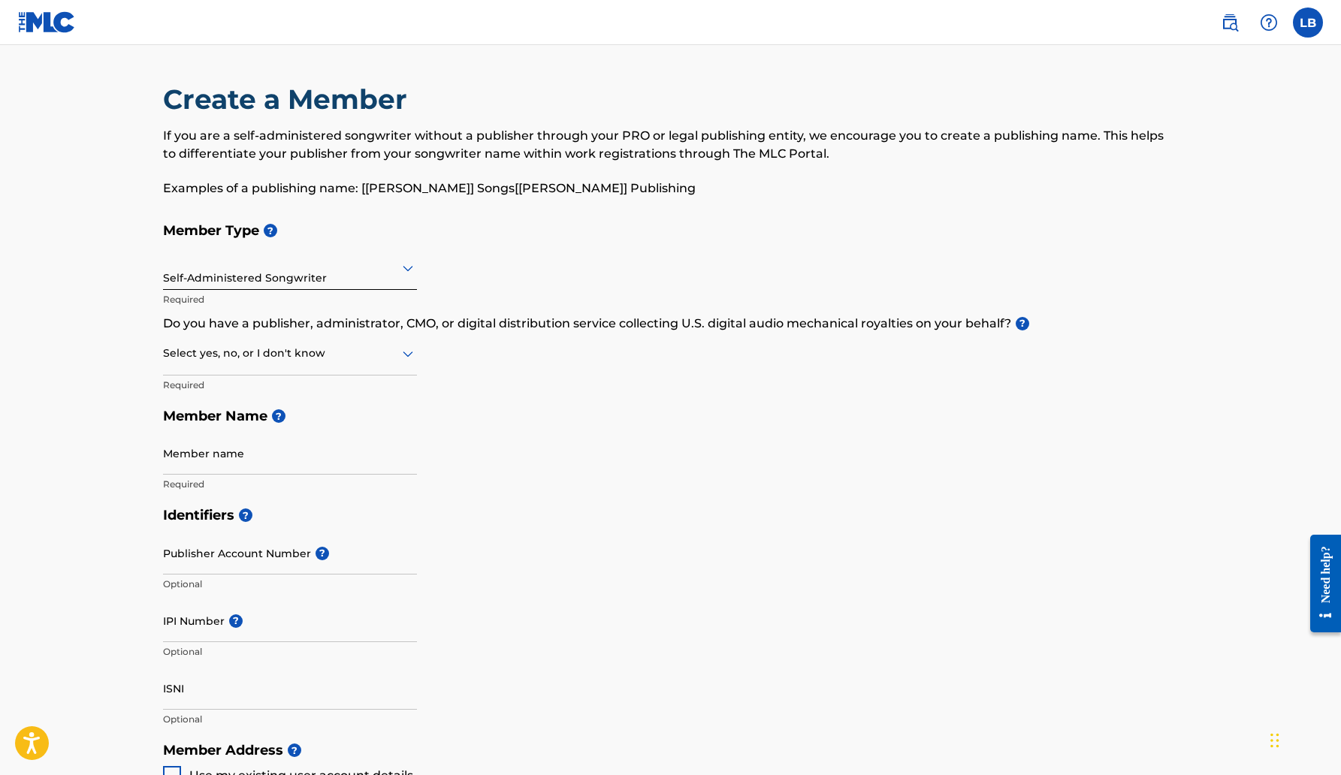
click at [334, 347] on div at bounding box center [290, 353] width 254 height 19
click at [292, 425] on div "No" at bounding box center [290, 427] width 252 height 34
click at [271, 464] on input "Member name" at bounding box center [290, 453] width 254 height 43
type input "London [PERSON_NAME]"
type input "4 Sugar Plum ct"
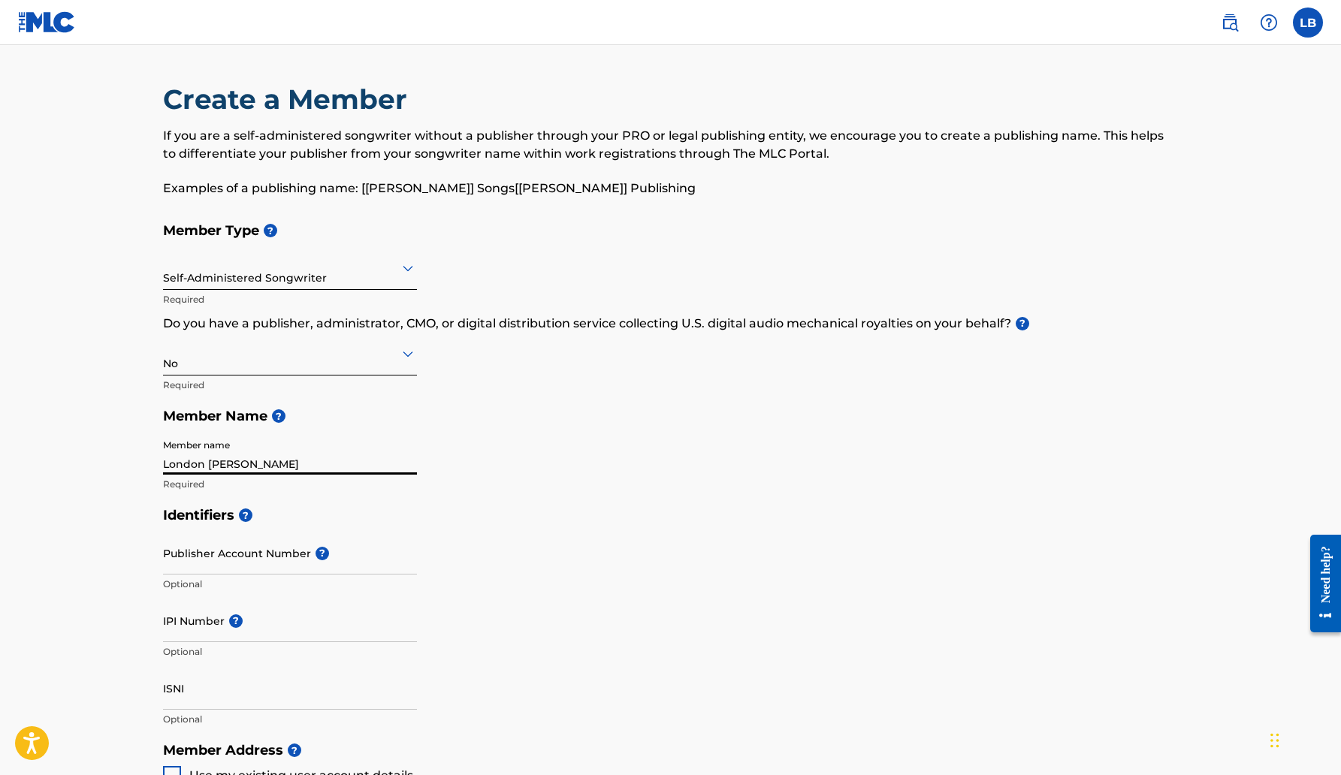
type input "Apt K"
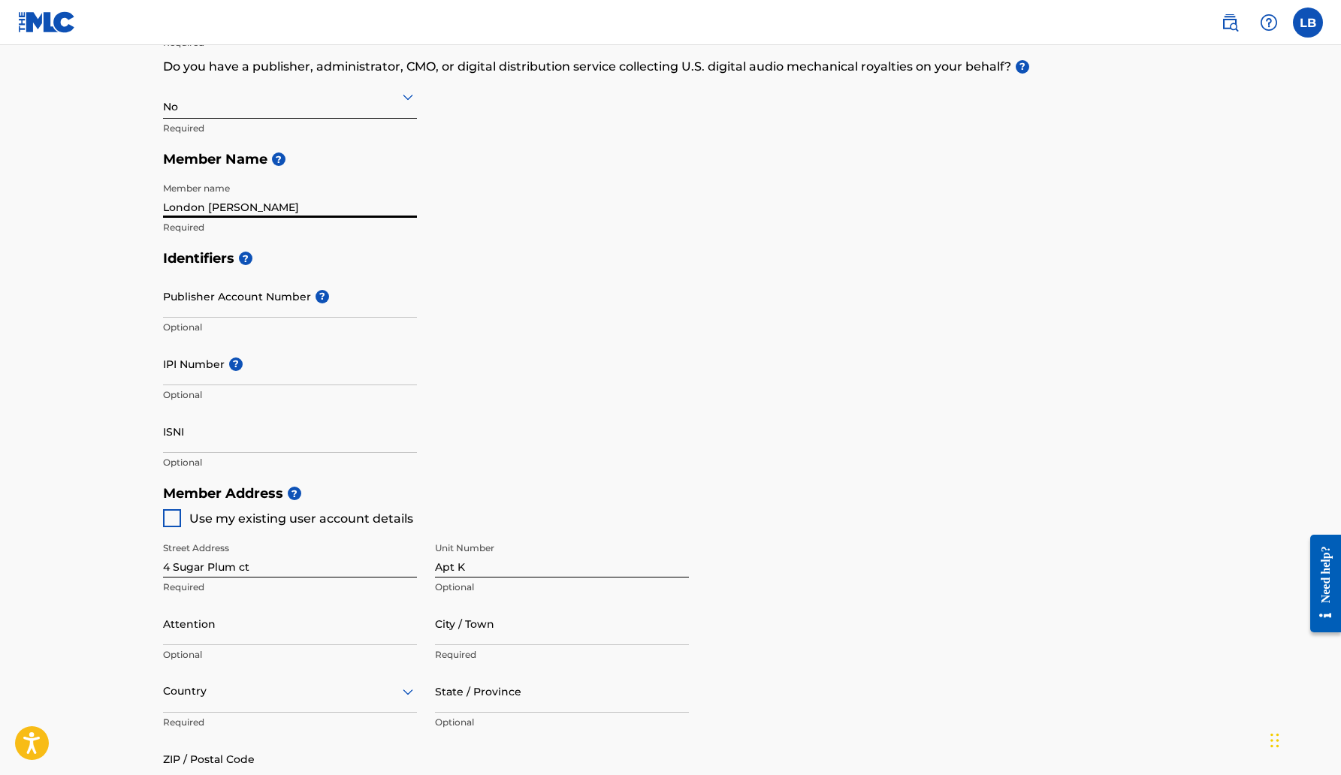
scroll to position [258, 0]
click at [169, 523] on div at bounding box center [172, 517] width 18 height 18
type input "[GEOGRAPHIC_DATA]"
type input "21030"
type input "443"
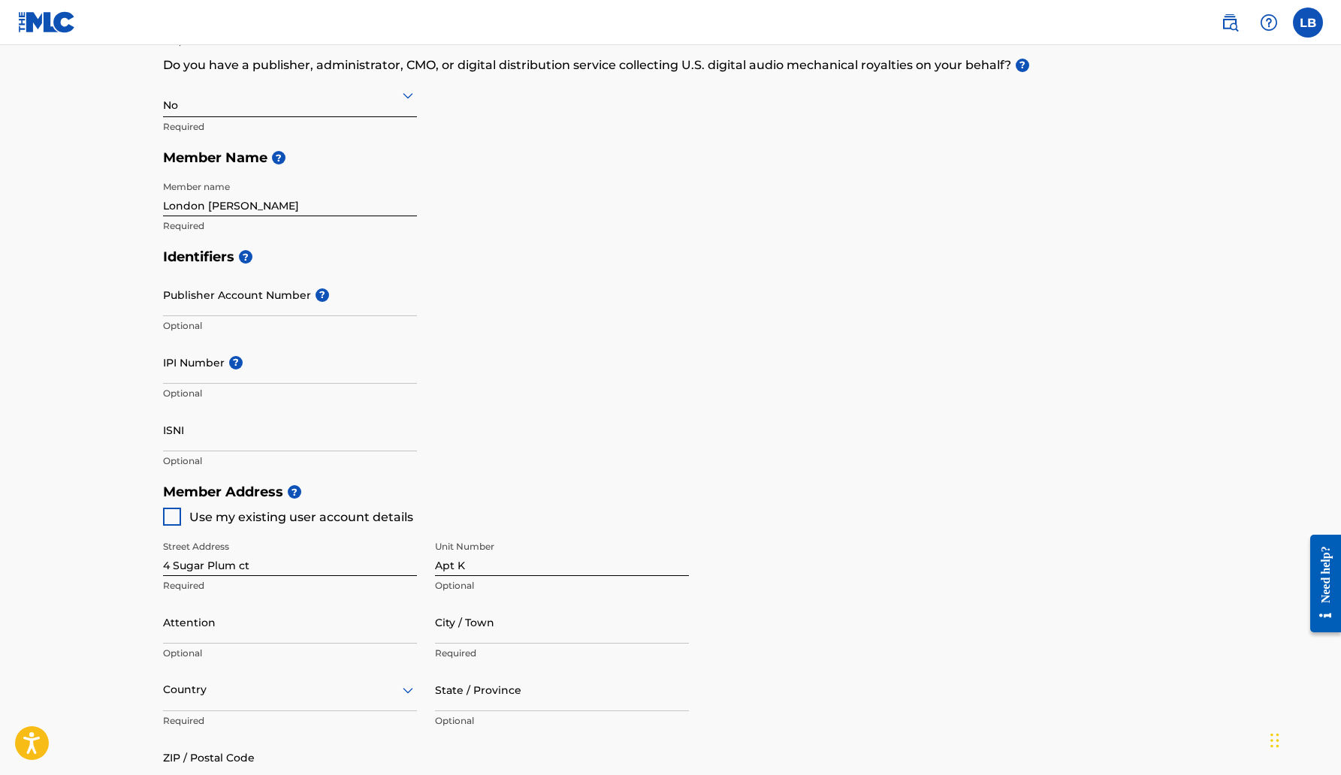
type input "3147564"
type input "[EMAIL_ADDRESS][DOMAIN_NAME]"
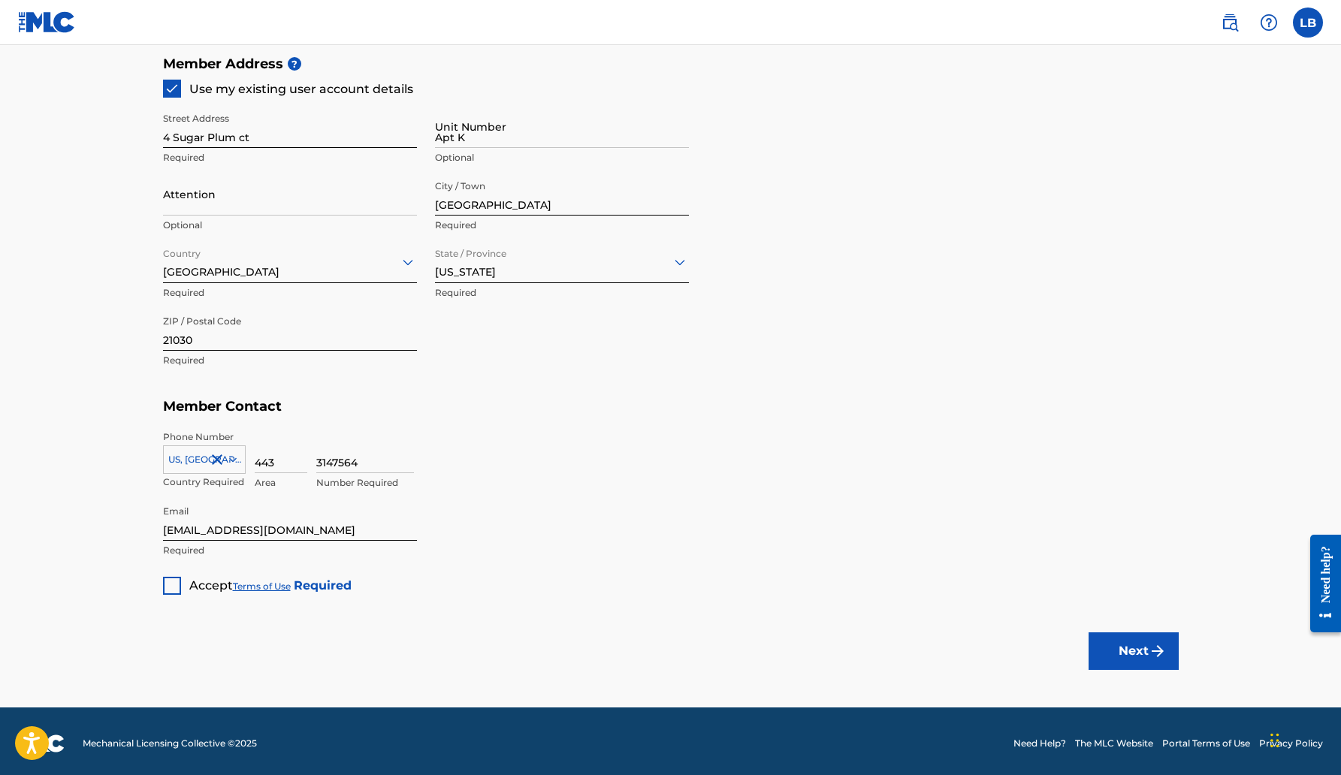
scroll to position [691, 0]
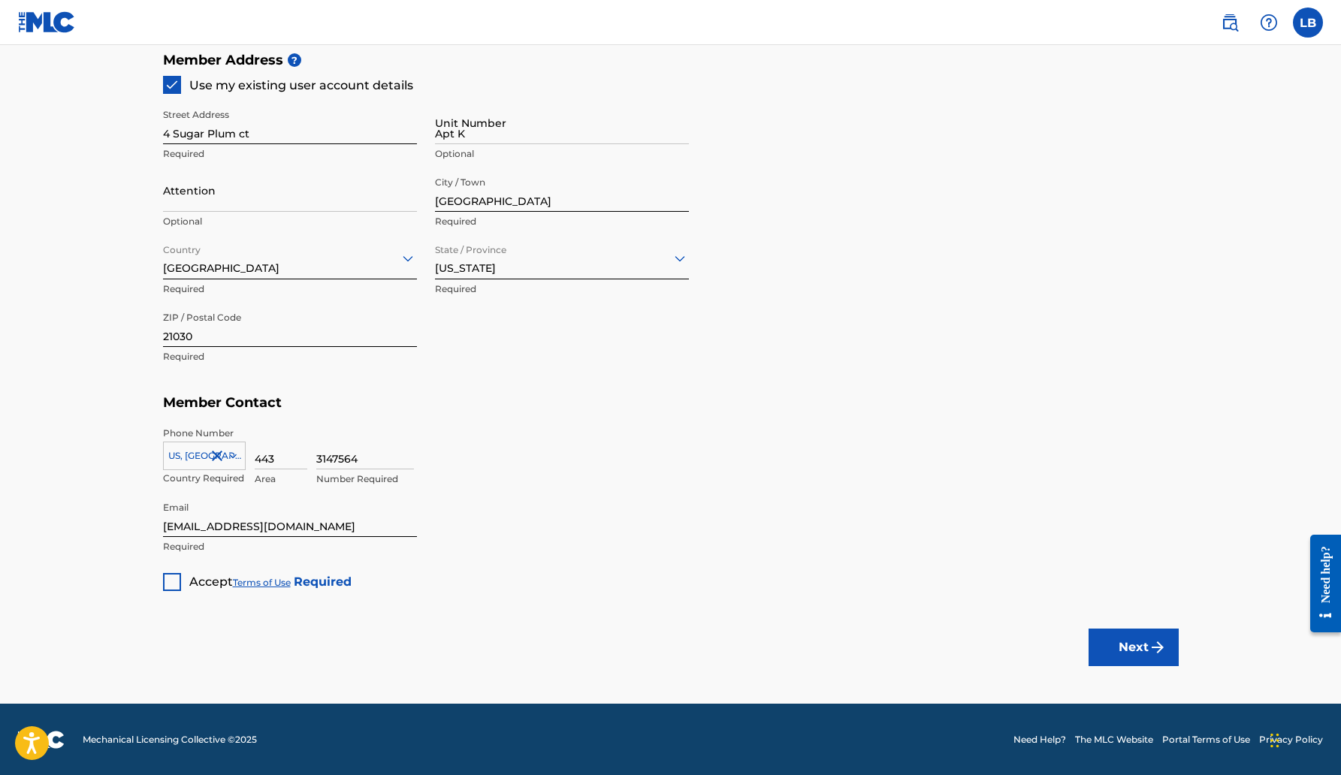
click at [440, 570] on div "Member Type ? Self-Administered Songwriter Required Do you have a publisher, ad…" at bounding box center [671, 57] width 1016 height 1067
click at [339, 201] on input "Attention" at bounding box center [290, 190] width 254 height 43
click at [568, 408] on h5 "Member Contact" at bounding box center [671, 403] width 1016 height 32
click at [177, 583] on div at bounding box center [172, 582] width 18 height 18
click at [1126, 643] on button "Next" at bounding box center [1134, 648] width 90 height 38
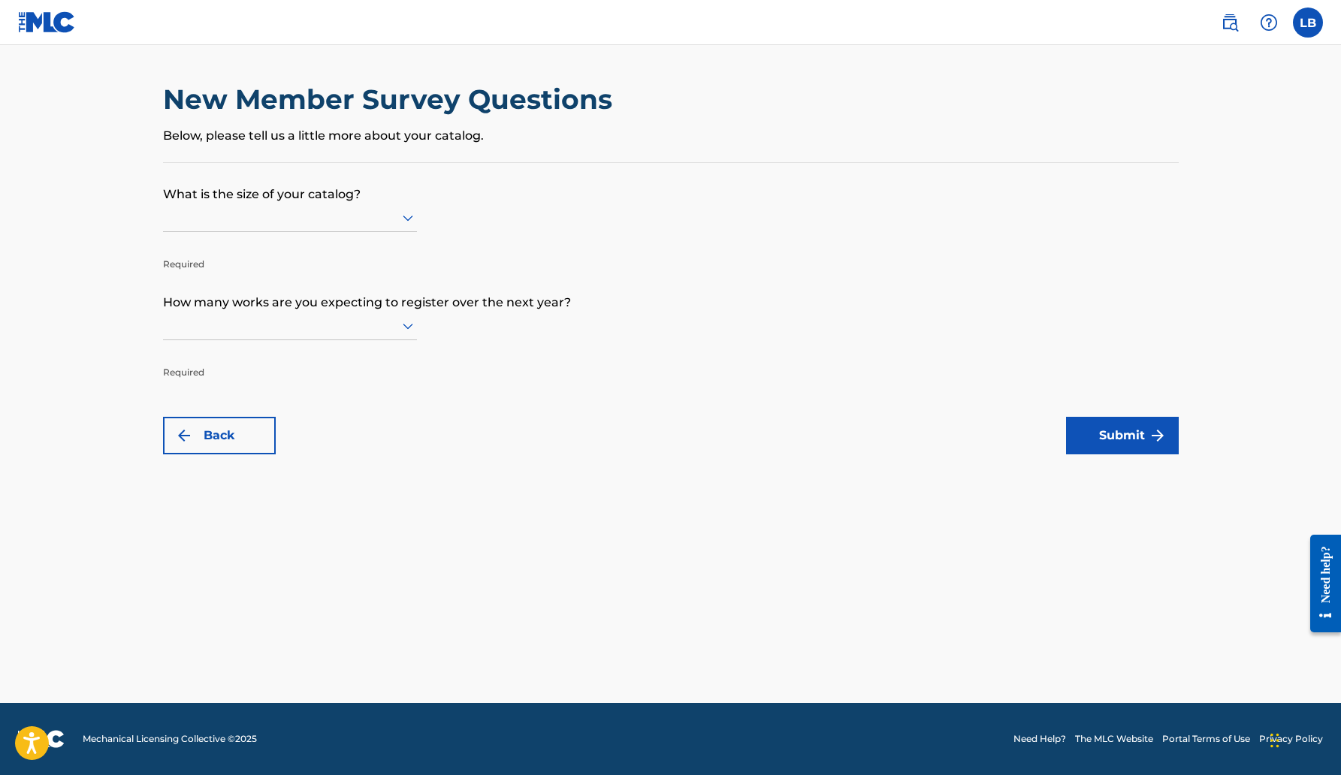
click at [363, 201] on p "What is the size of your catalog?" at bounding box center [671, 183] width 1016 height 41
click at [367, 213] on div at bounding box center [290, 217] width 254 height 19
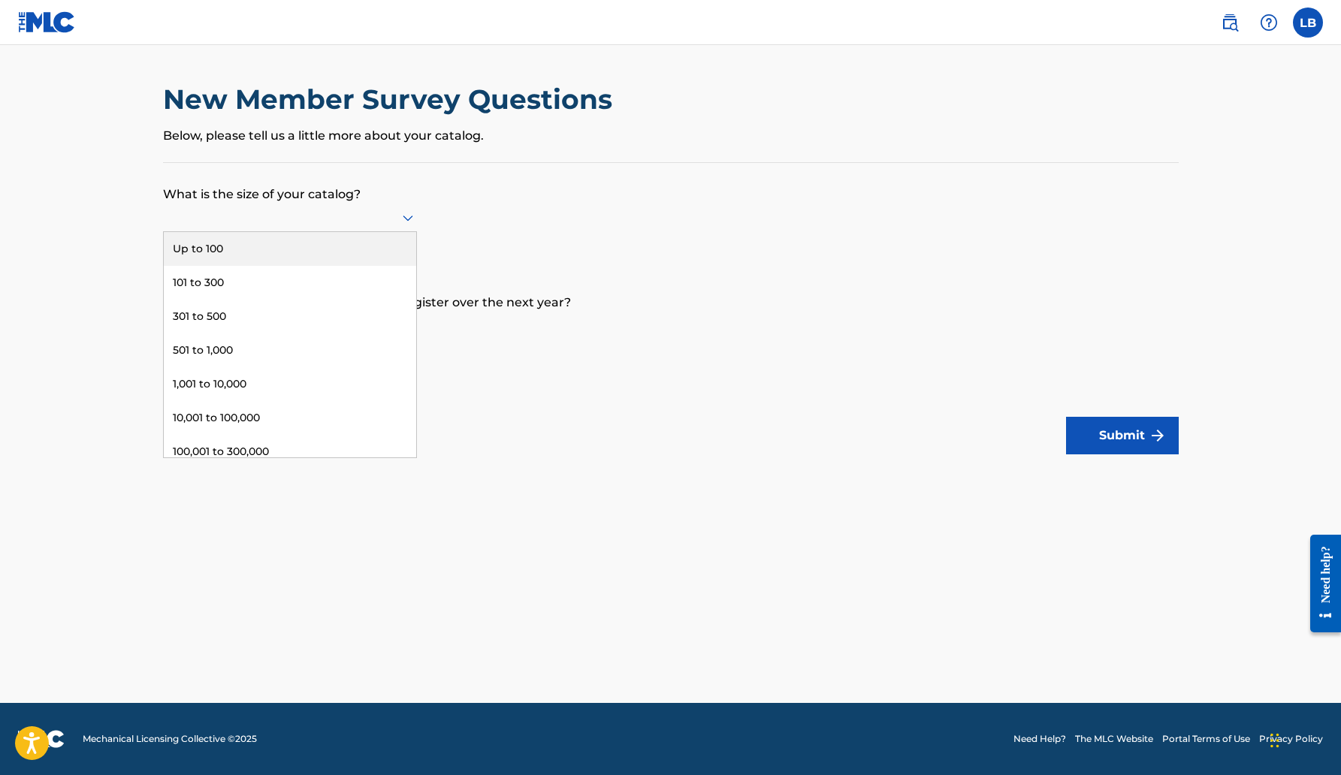
click at [346, 249] on div "Up to 100" at bounding box center [290, 249] width 252 height 34
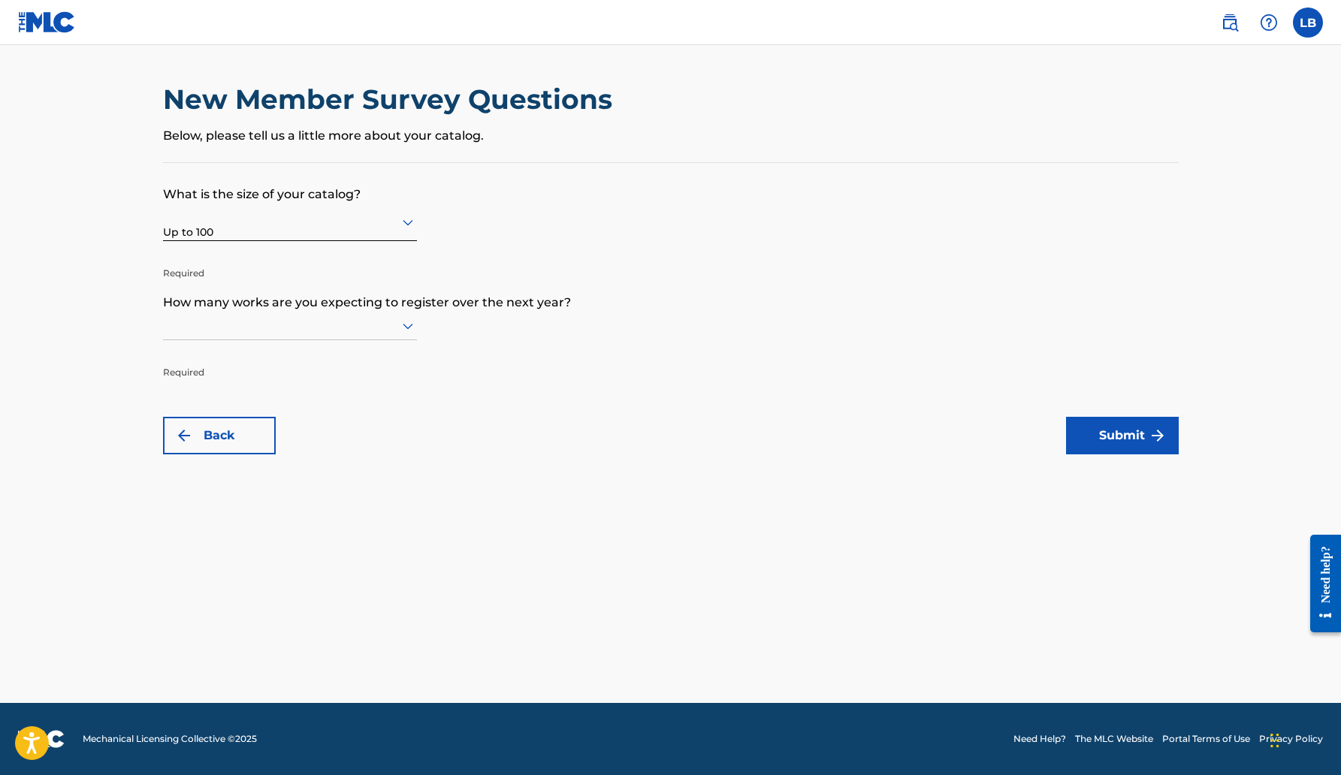
click at [265, 328] on div at bounding box center [290, 325] width 254 height 19
click at [270, 351] on div "Up to 100" at bounding box center [290, 357] width 252 height 34
click at [1080, 430] on button "Submit" at bounding box center [1122, 436] width 113 height 38
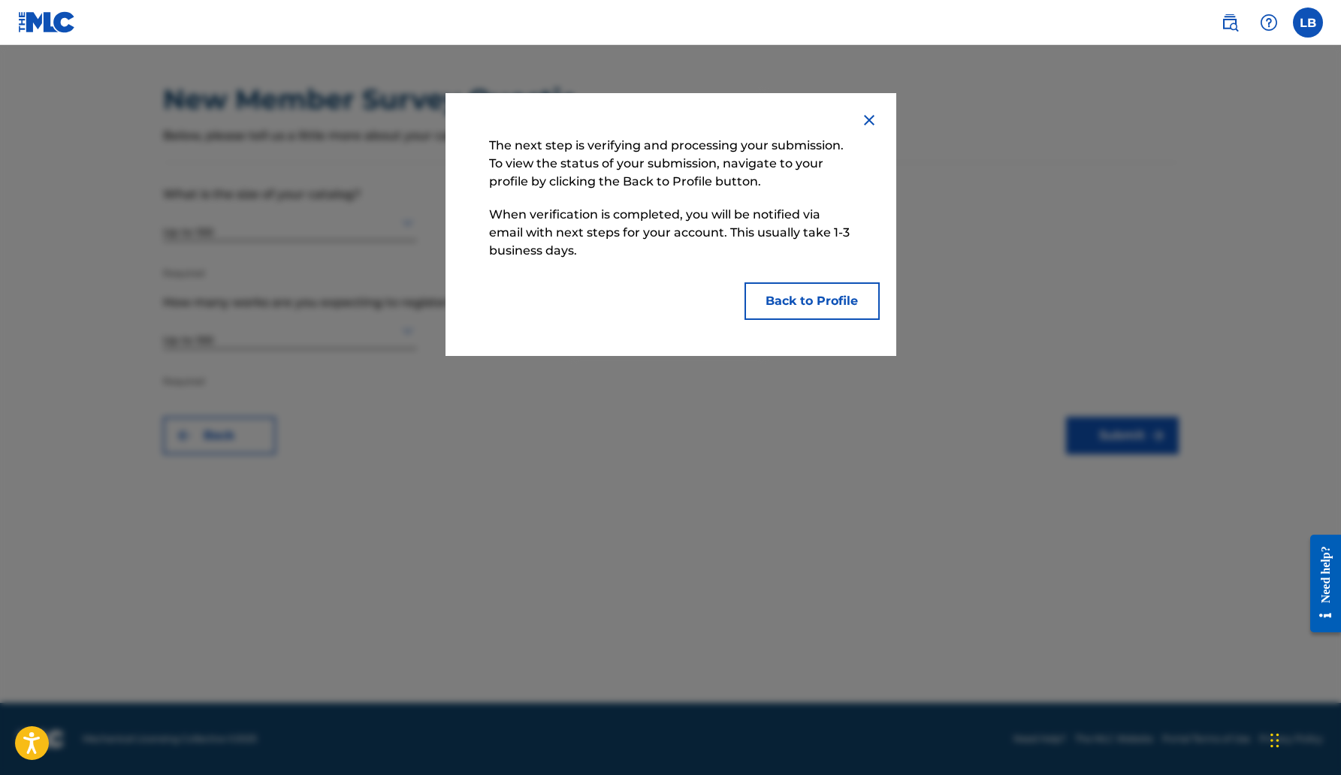
click at [817, 301] on button "Back to Profile" at bounding box center [812, 302] width 135 height 38
